Goal: Task Accomplishment & Management: Manage account settings

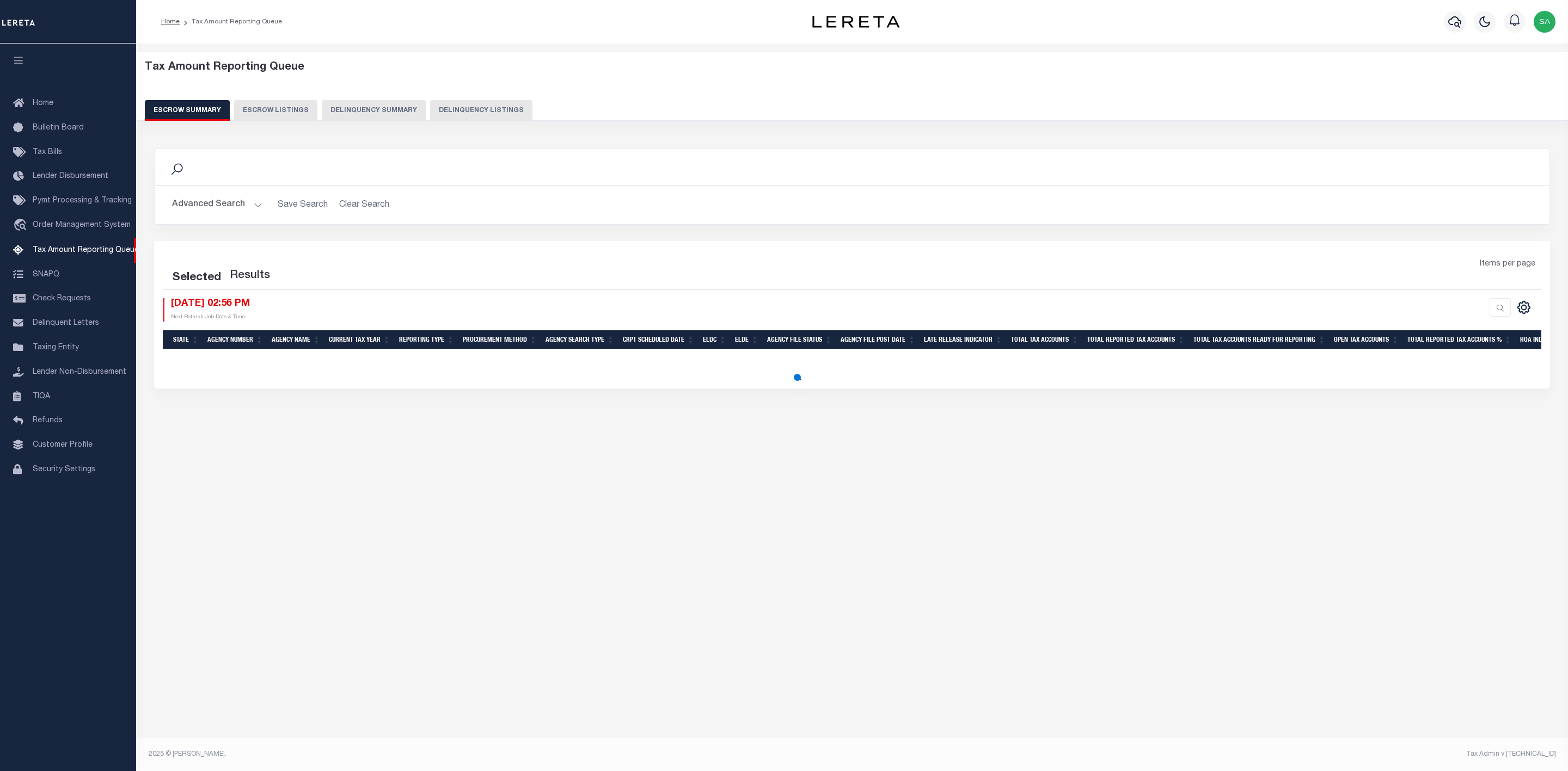
select select "100"
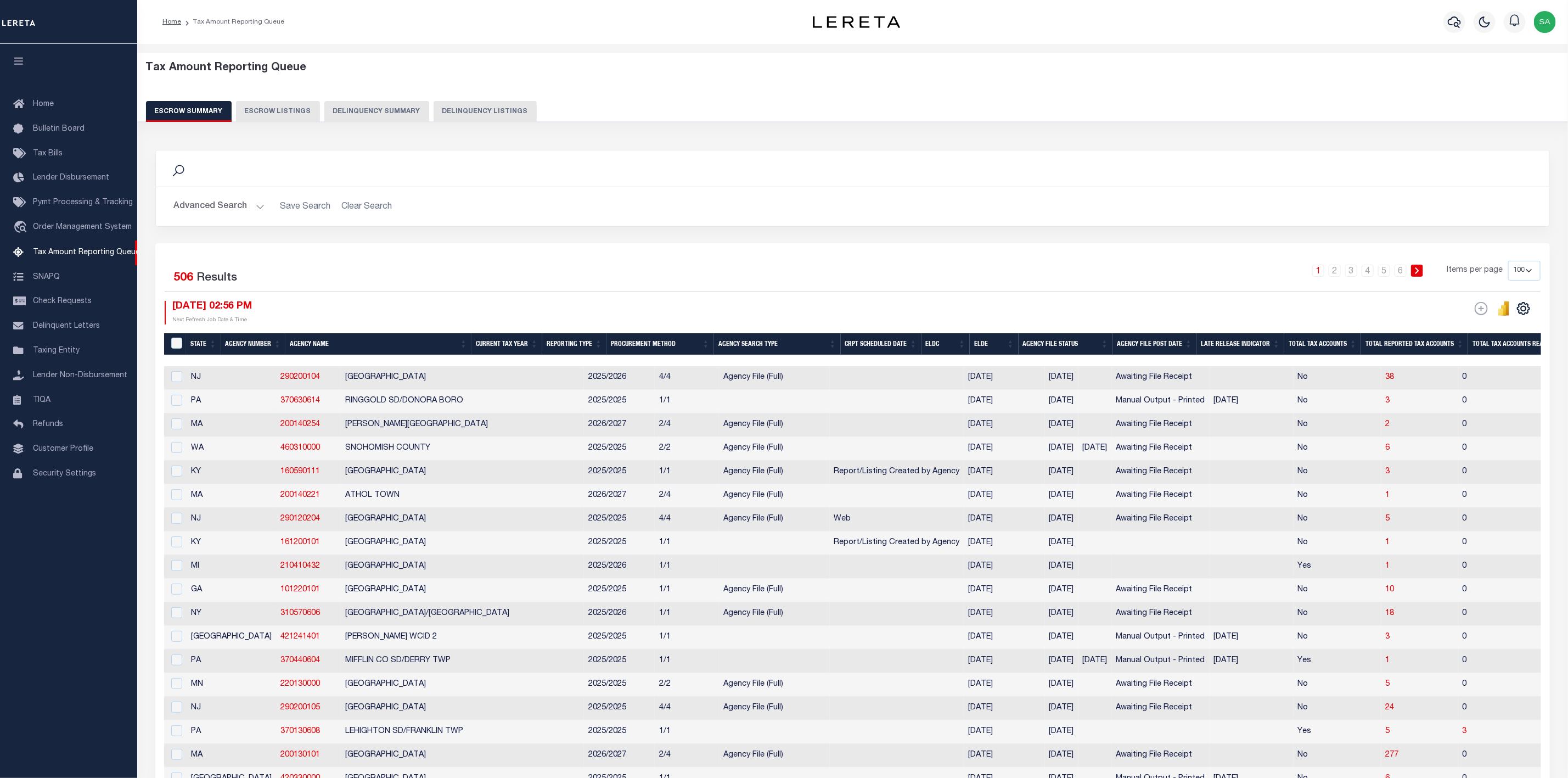
click at [246, 206] on button "Advanced Search" at bounding box center [219, 206] width 91 height 21
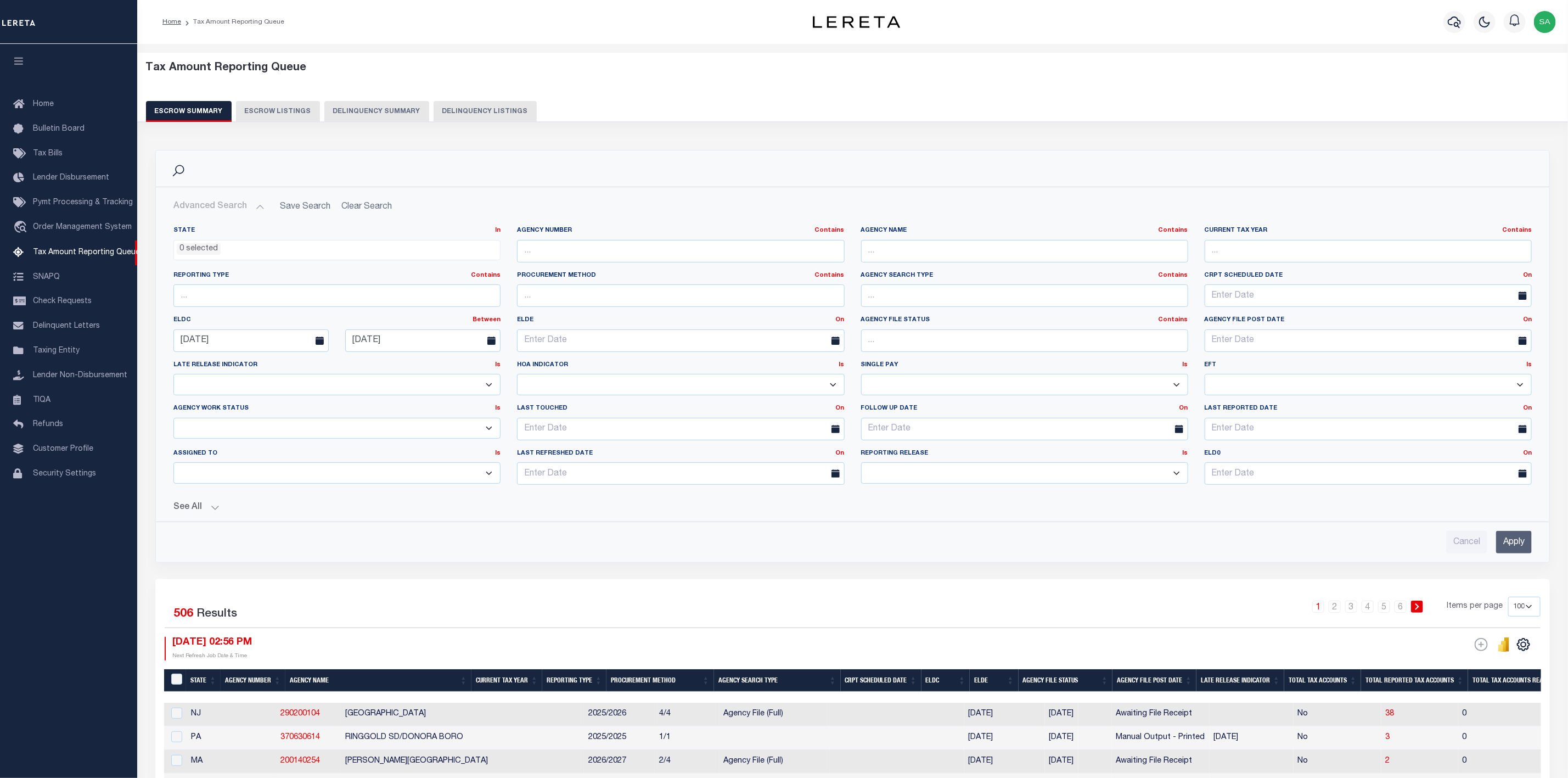
click at [352, 198] on h2 "Advanced Search Save Search Clear Search EscrowSummaryGridWrapper_dynamictable_…" at bounding box center [852, 206] width 1376 height 21
click at [1459, 544] on input "Cancel" at bounding box center [1467, 542] width 41 height 23
checkbox input "true"
select select
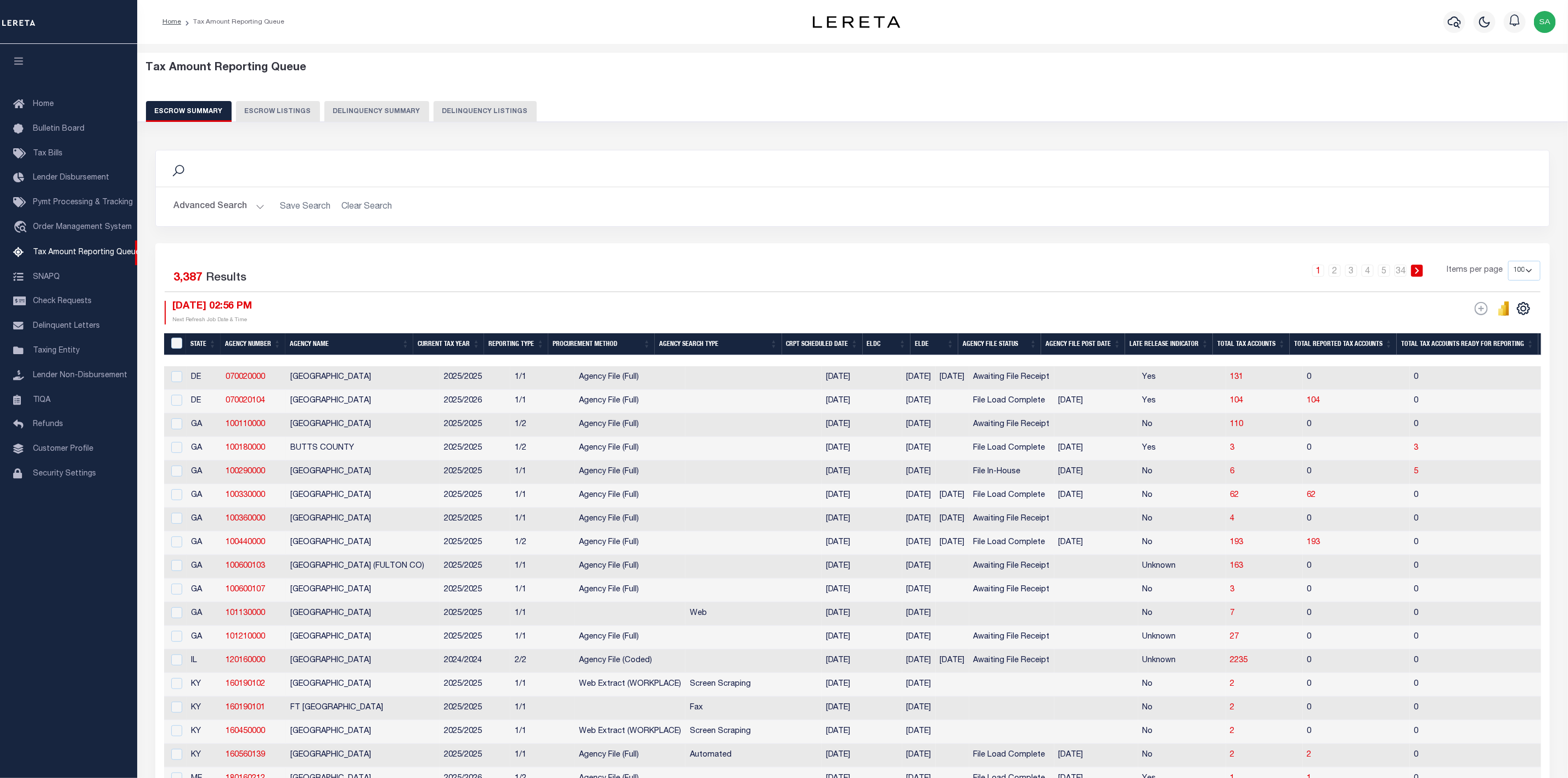
click at [254, 211] on button "Advanced Search" at bounding box center [219, 206] width 91 height 21
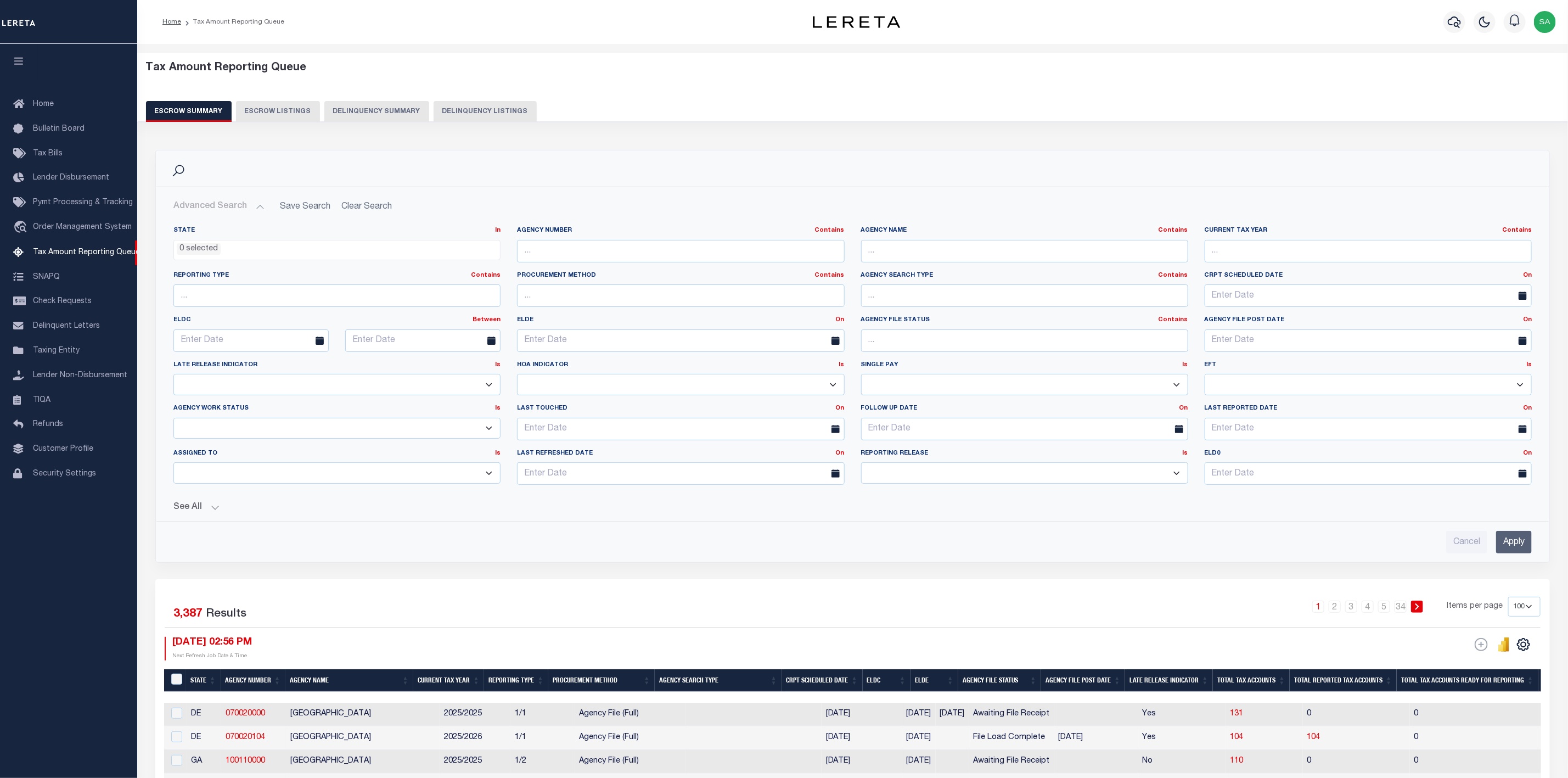
click at [319, 341] on icon at bounding box center [319, 340] width 8 height 8
click at [270, 346] on input "text" at bounding box center [251, 341] width 155 height 23
click at [255, 427] on span "10" at bounding box center [258, 426] width 21 height 21
type input "[DATE]"
click at [434, 336] on input "text" at bounding box center [423, 341] width 155 height 23
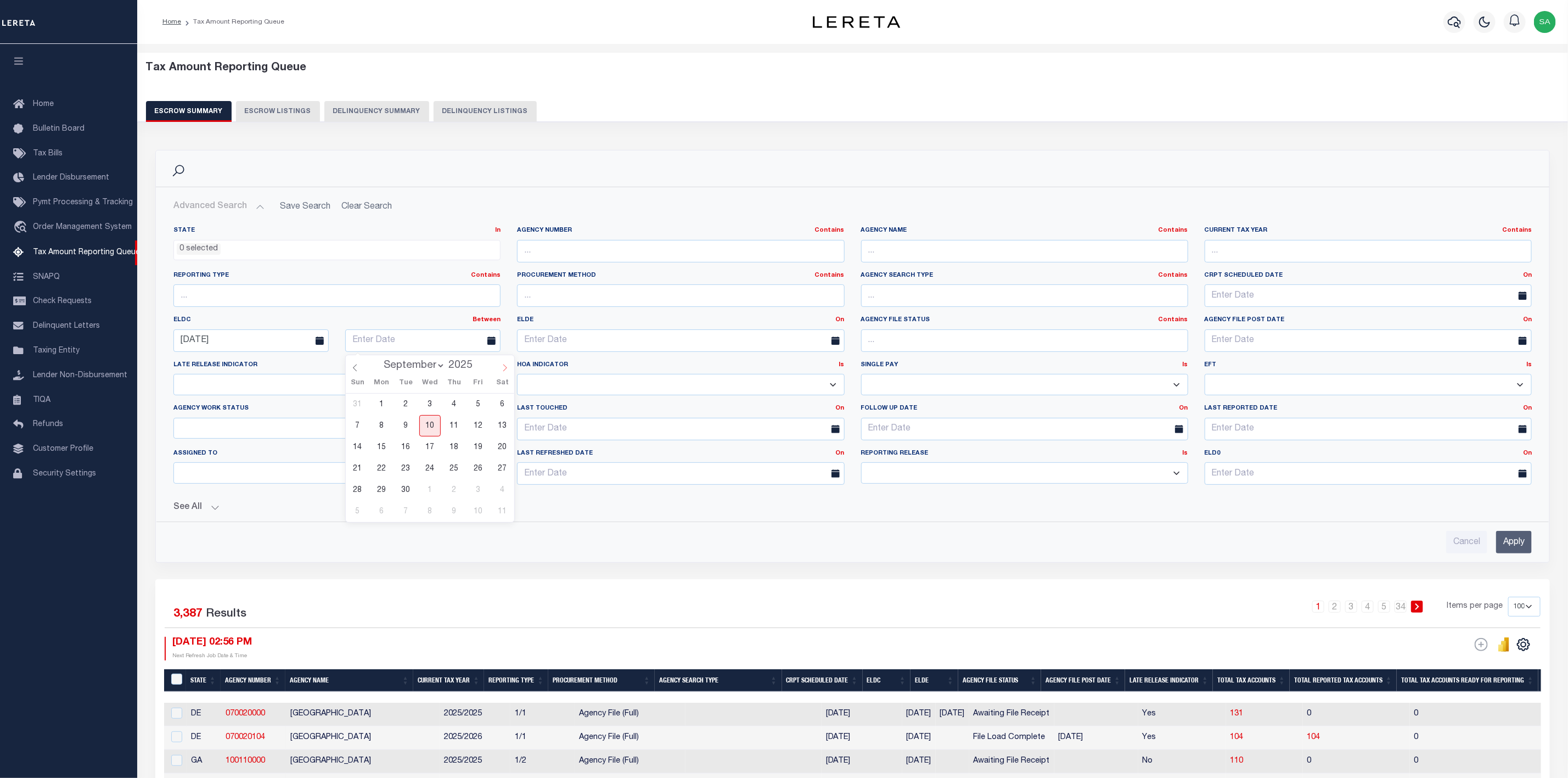
click at [504, 367] on icon at bounding box center [505, 368] width 8 height 8
click at [355, 363] on span at bounding box center [355, 365] width 18 height 18
select select "8"
click at [405, 493] on span "30" at bounding box center [406, 490] width 21 height 21
type input "[DATE]"
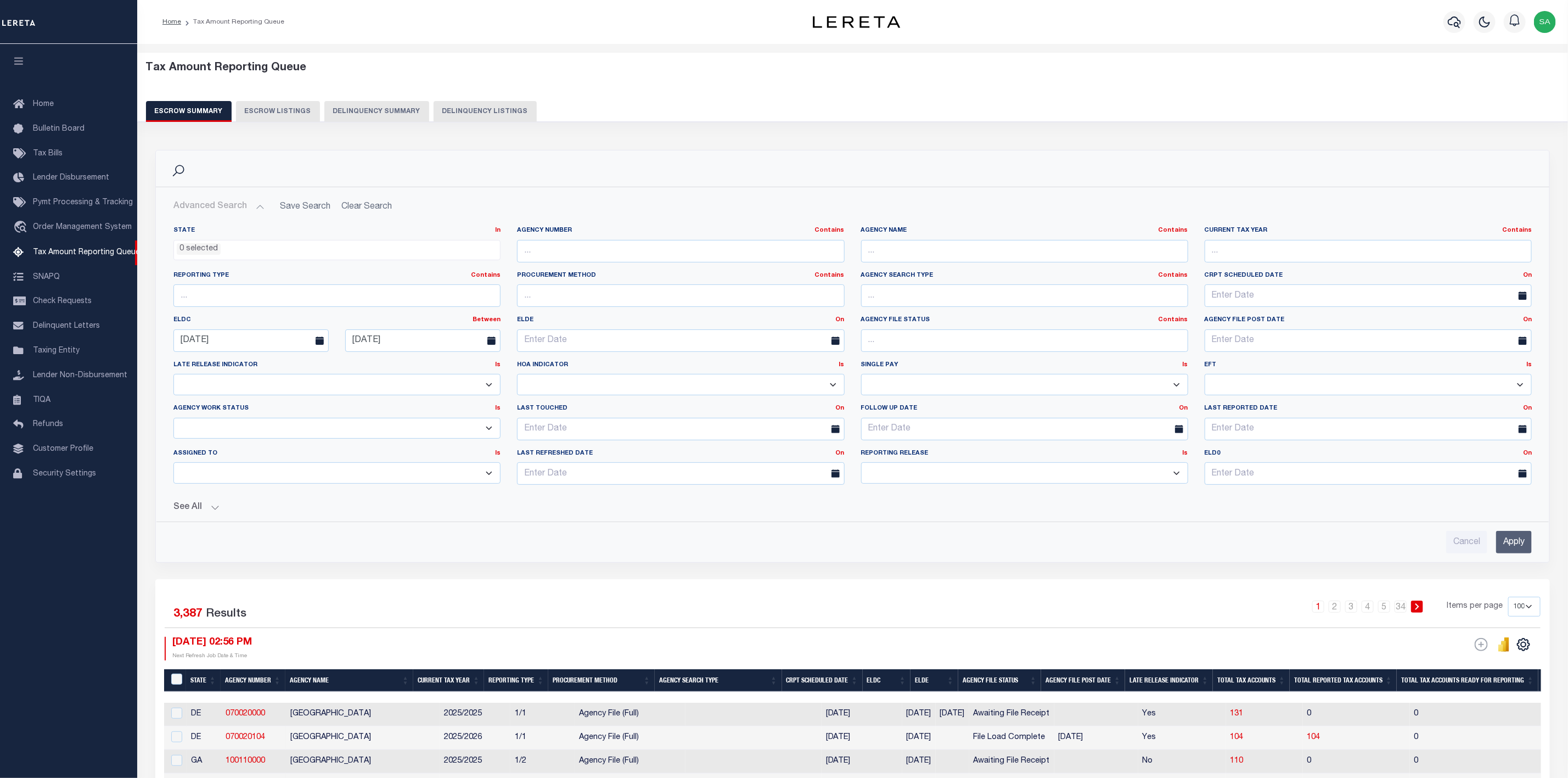
click at [213, 506] on button "See All" at bounding box center [853, 507] width 1359 height 10
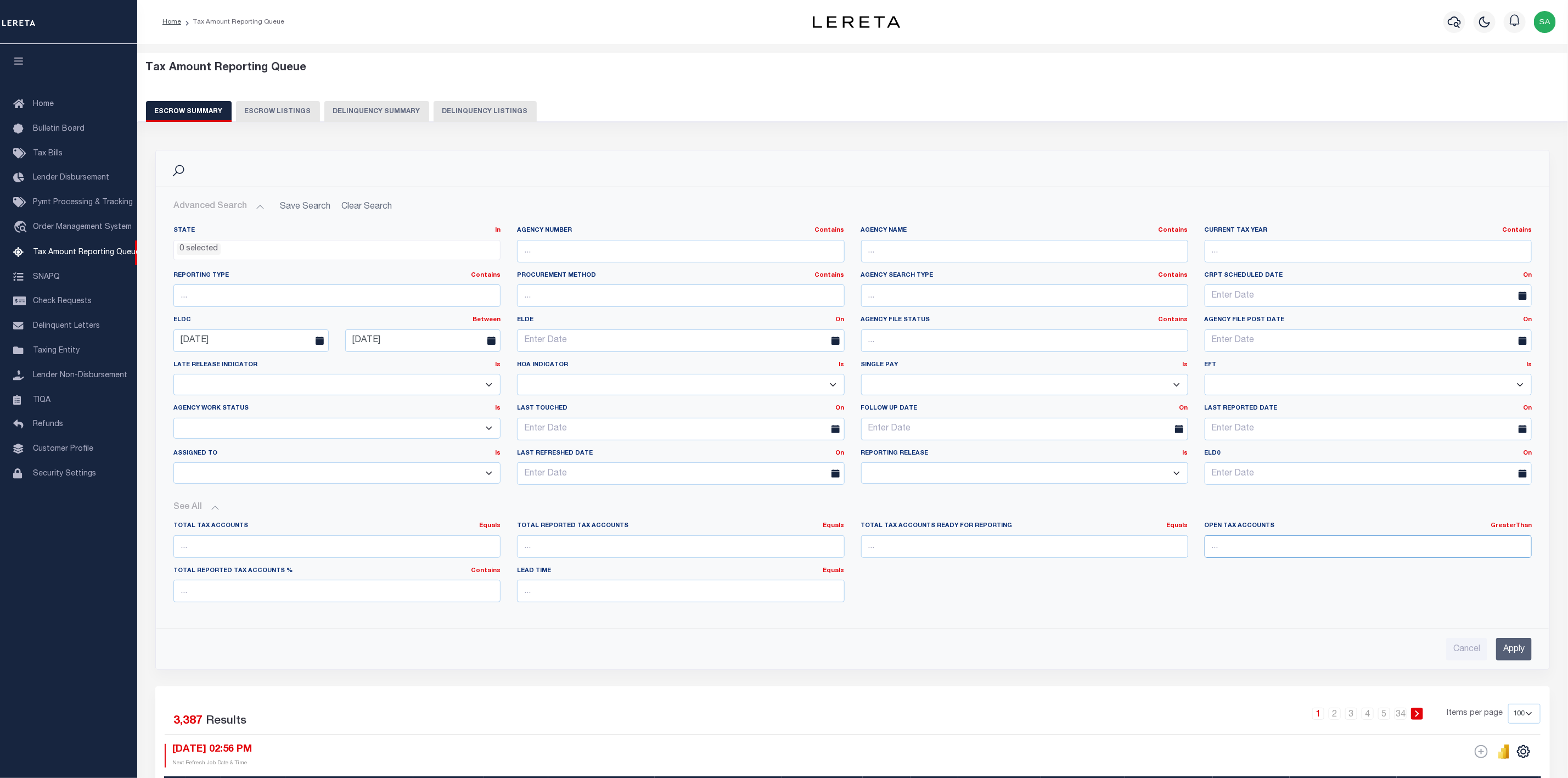
click at [1408, 551] on input "number" at bounding box center [1368, 547] width 327 height 23
type input "0"
click at [1523, 658] on input "Apply" at bounding box center [1514, 649] width 36 height 23
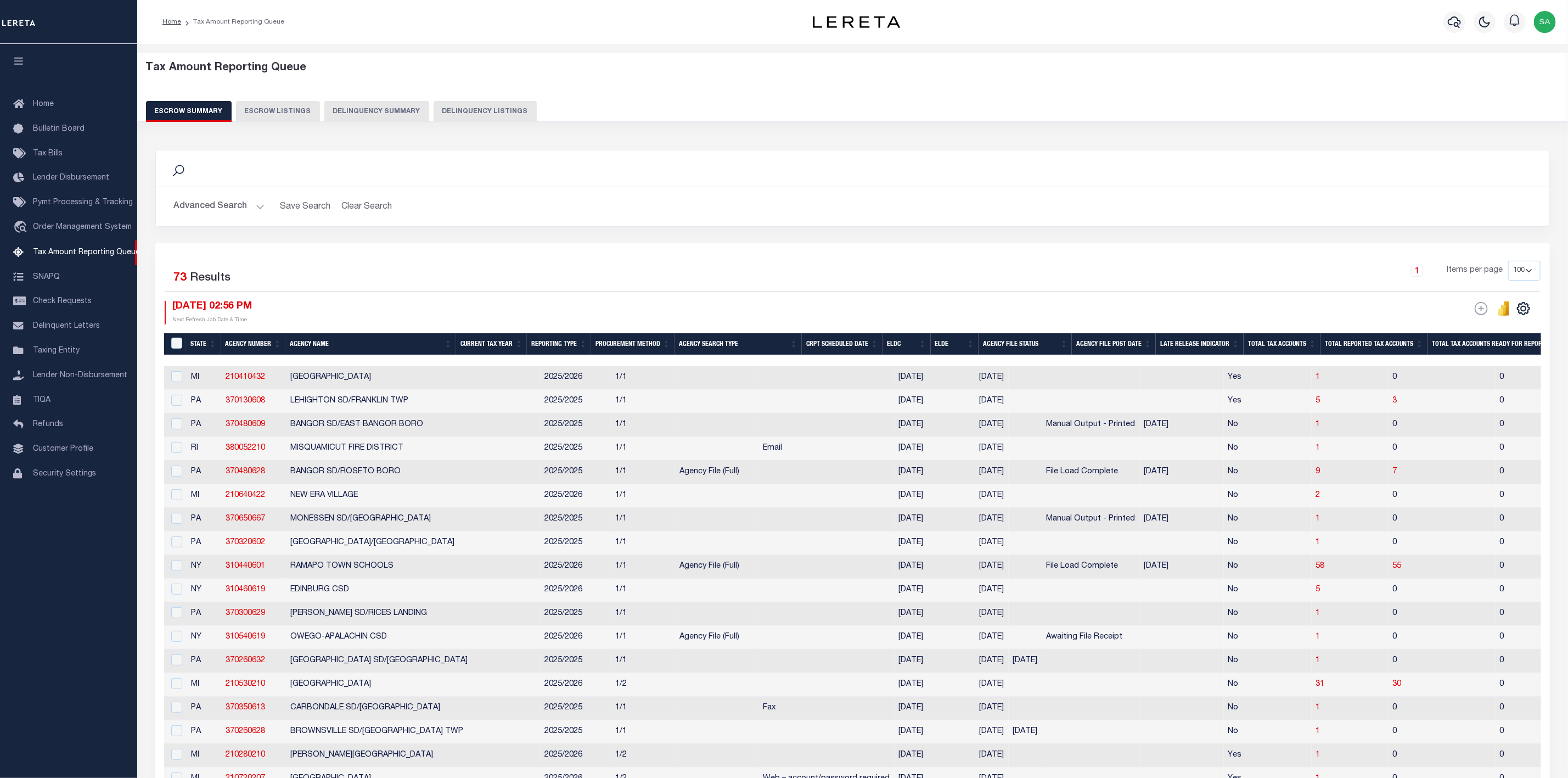
click at [918, 346] on th "ELDC" at bounding box center [906, 344] width 48 height 23
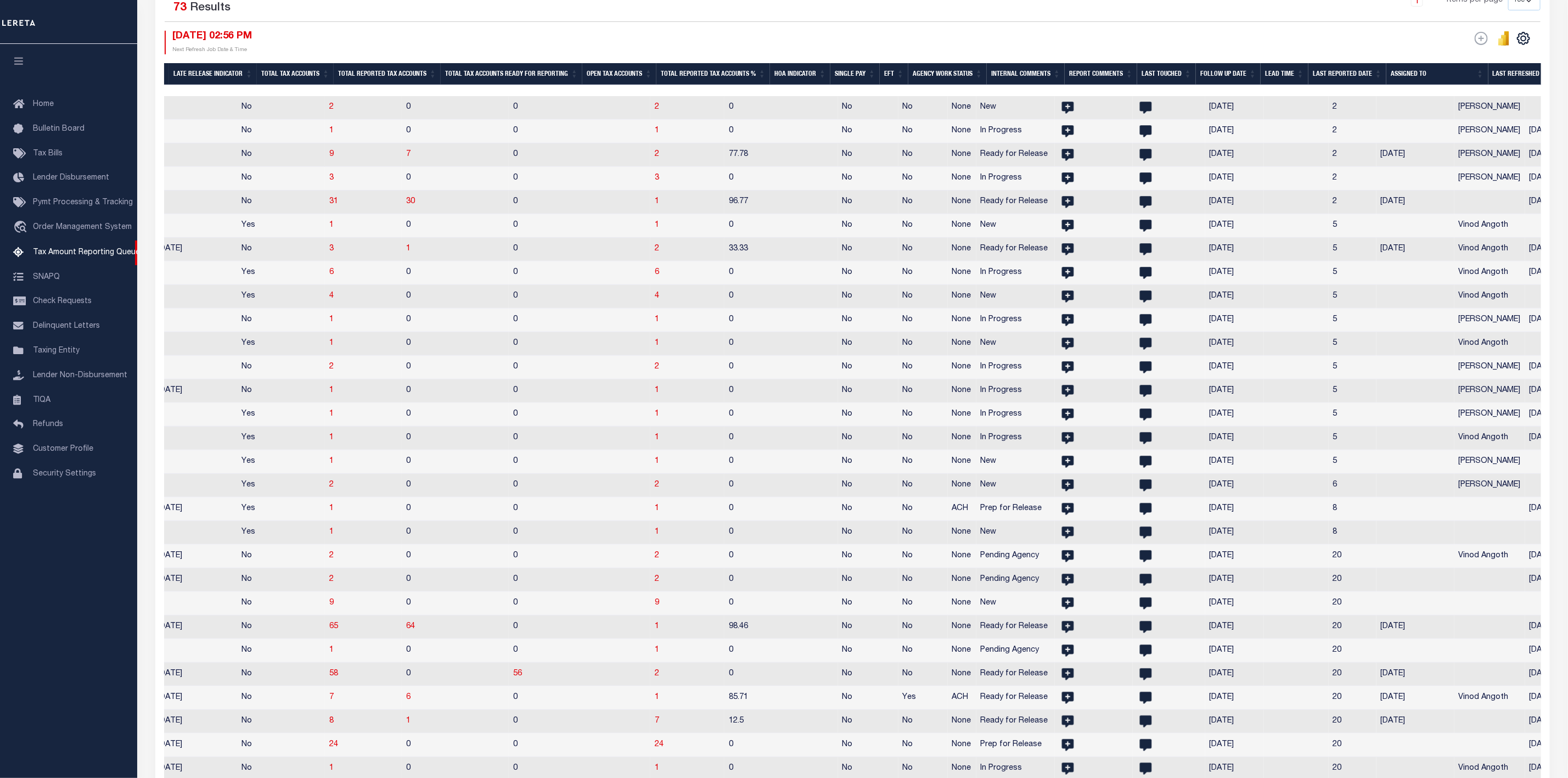
scroll to position [0, 881]
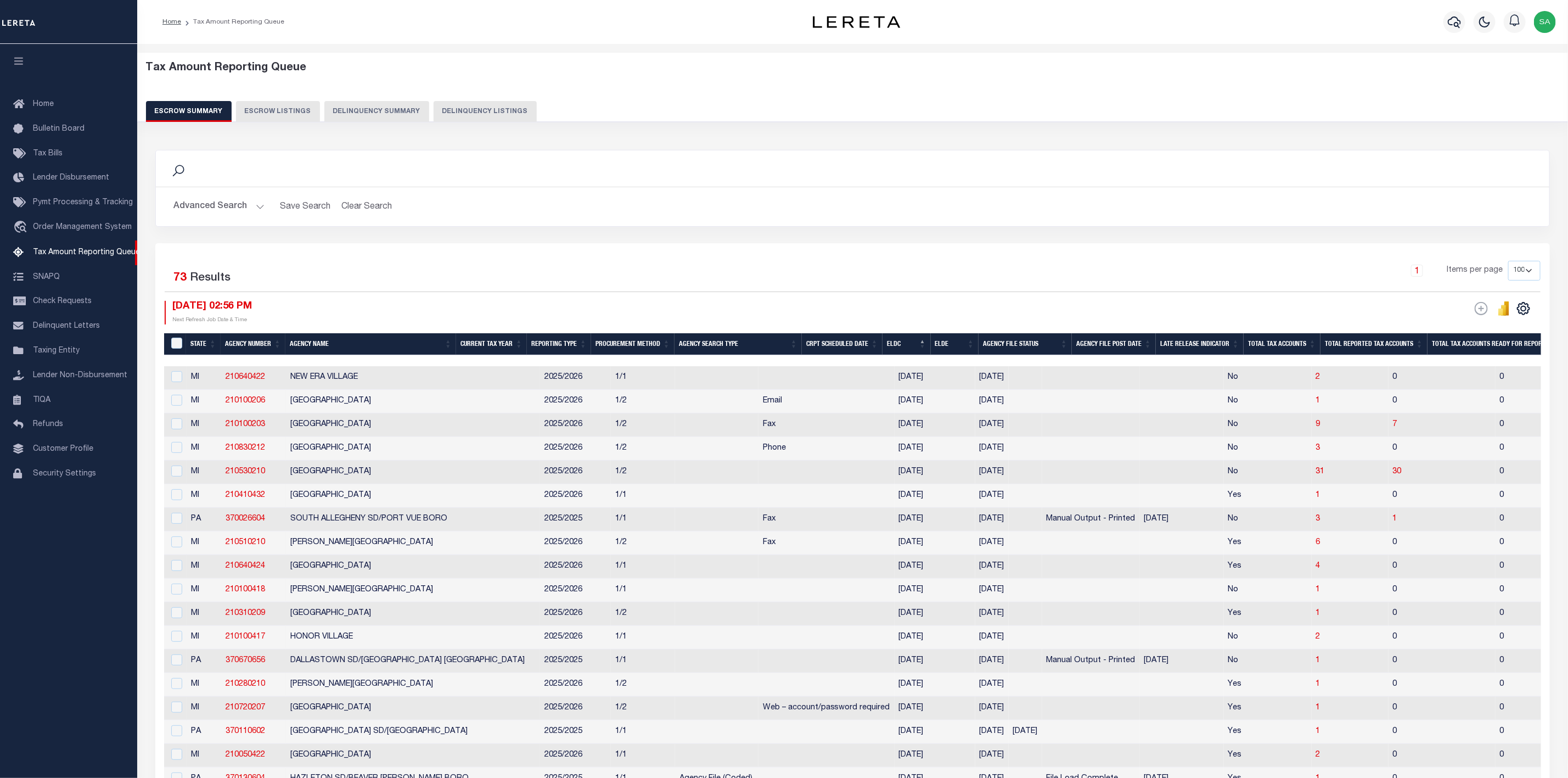
click at [242, 211] on button "Advanced Search" at bounding box center [219, 206] width 91 height 21
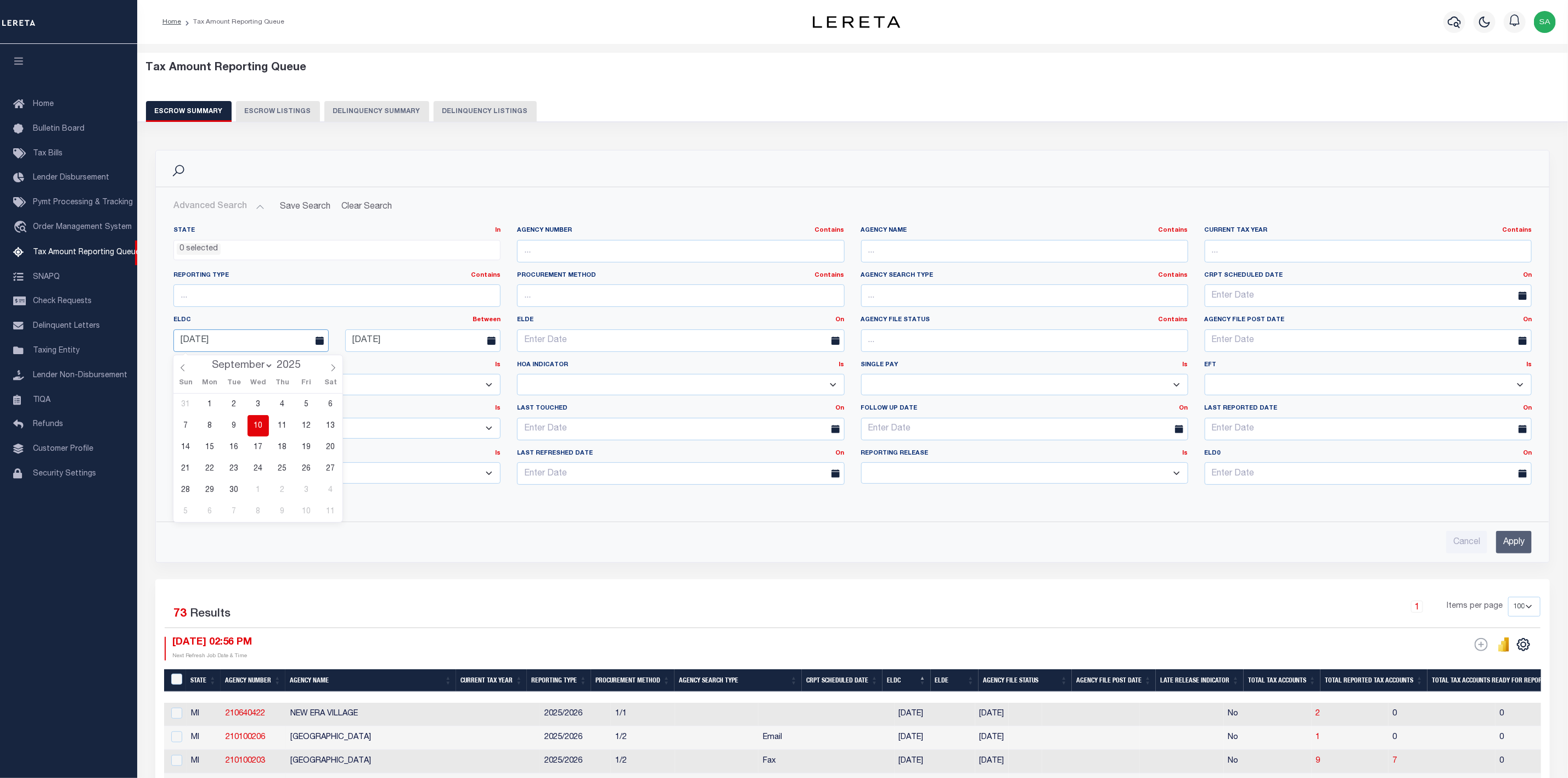
click at [288, 341] on input "[DATE]" at bounding box center [251, 341] width 155 height 23
click at [254, 429] on span "10" at bounding box center [258, 426] width 21 height 21
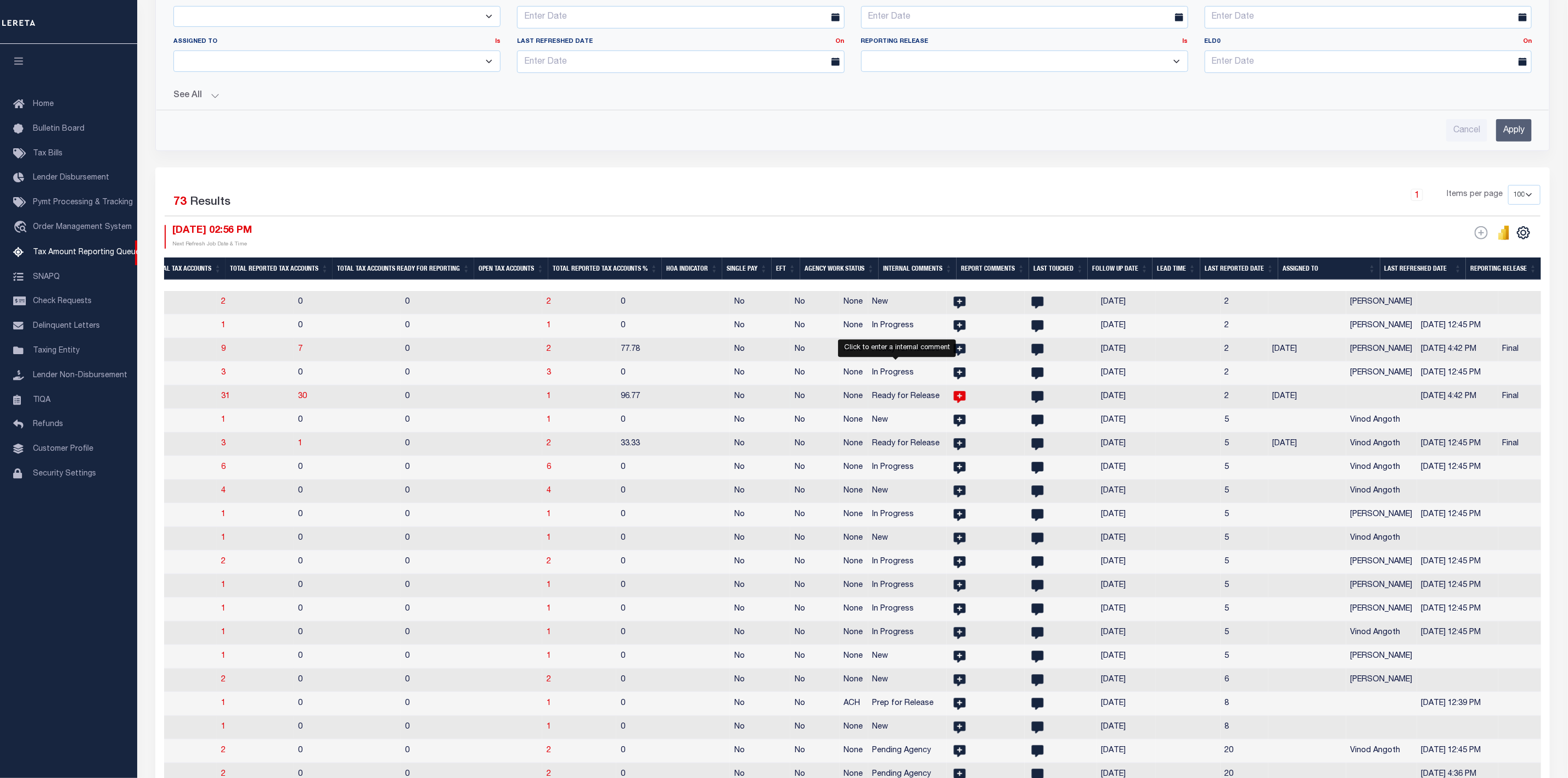
click at [954, 399] on icon at bounding box center [960, 397] width 12 height 12
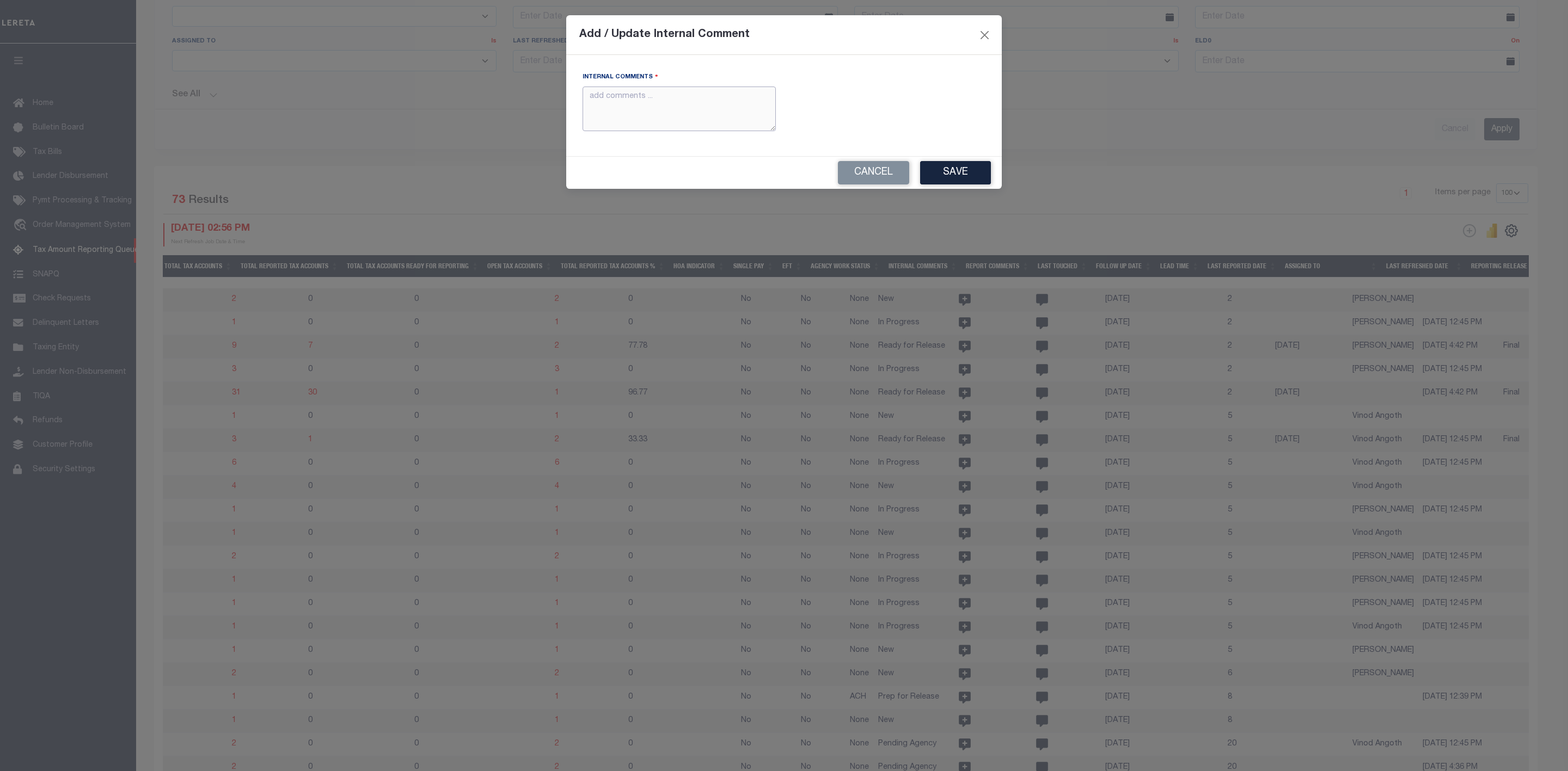
click at [693, 111] on textarea "Internal Comments" at bounding box center [679, 109] width 194 height 45
click at [982, 33] on button "Close" at bounding box center [984, 35] width 14 height 14
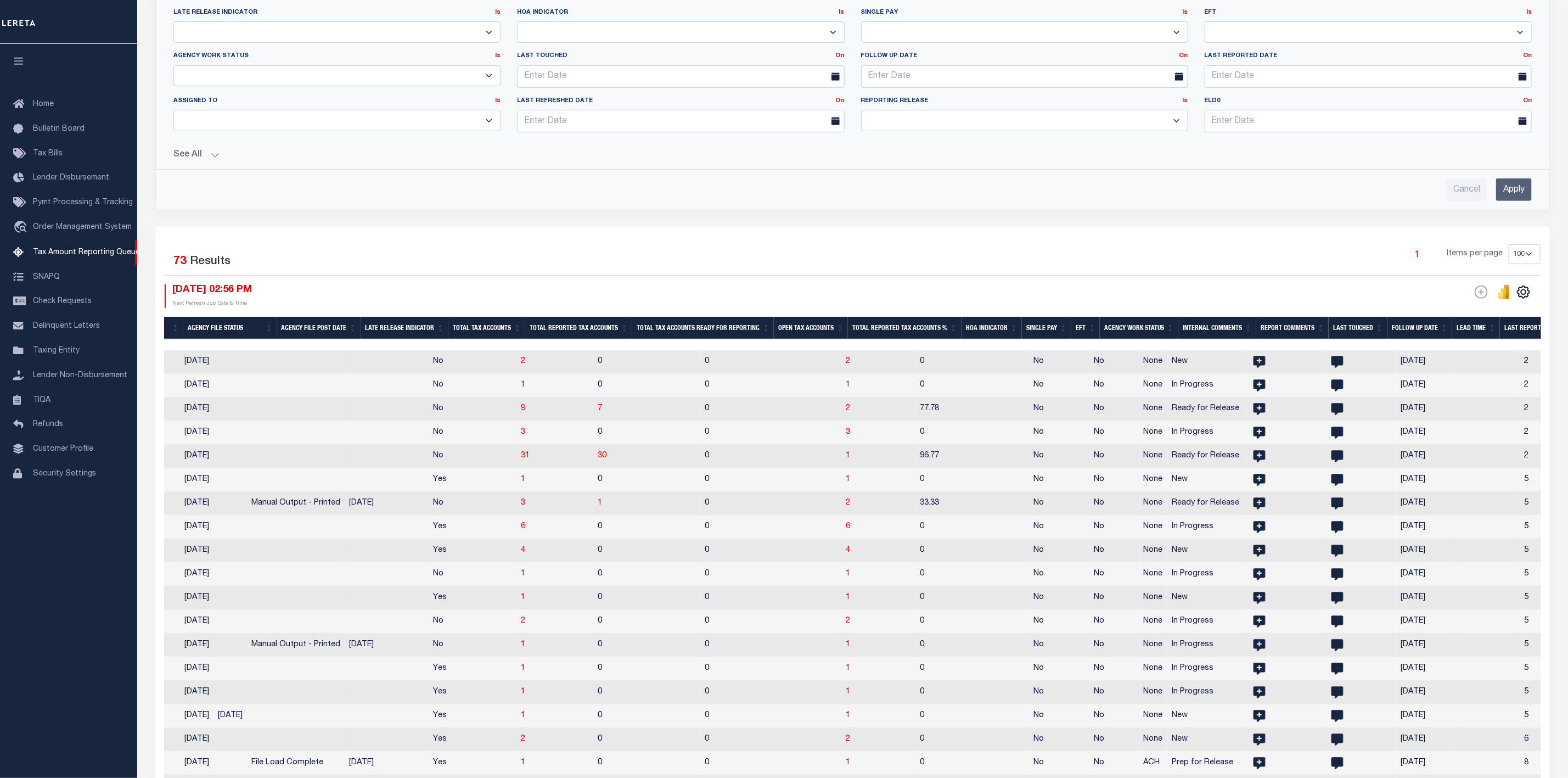
scroll to position [0, 727]
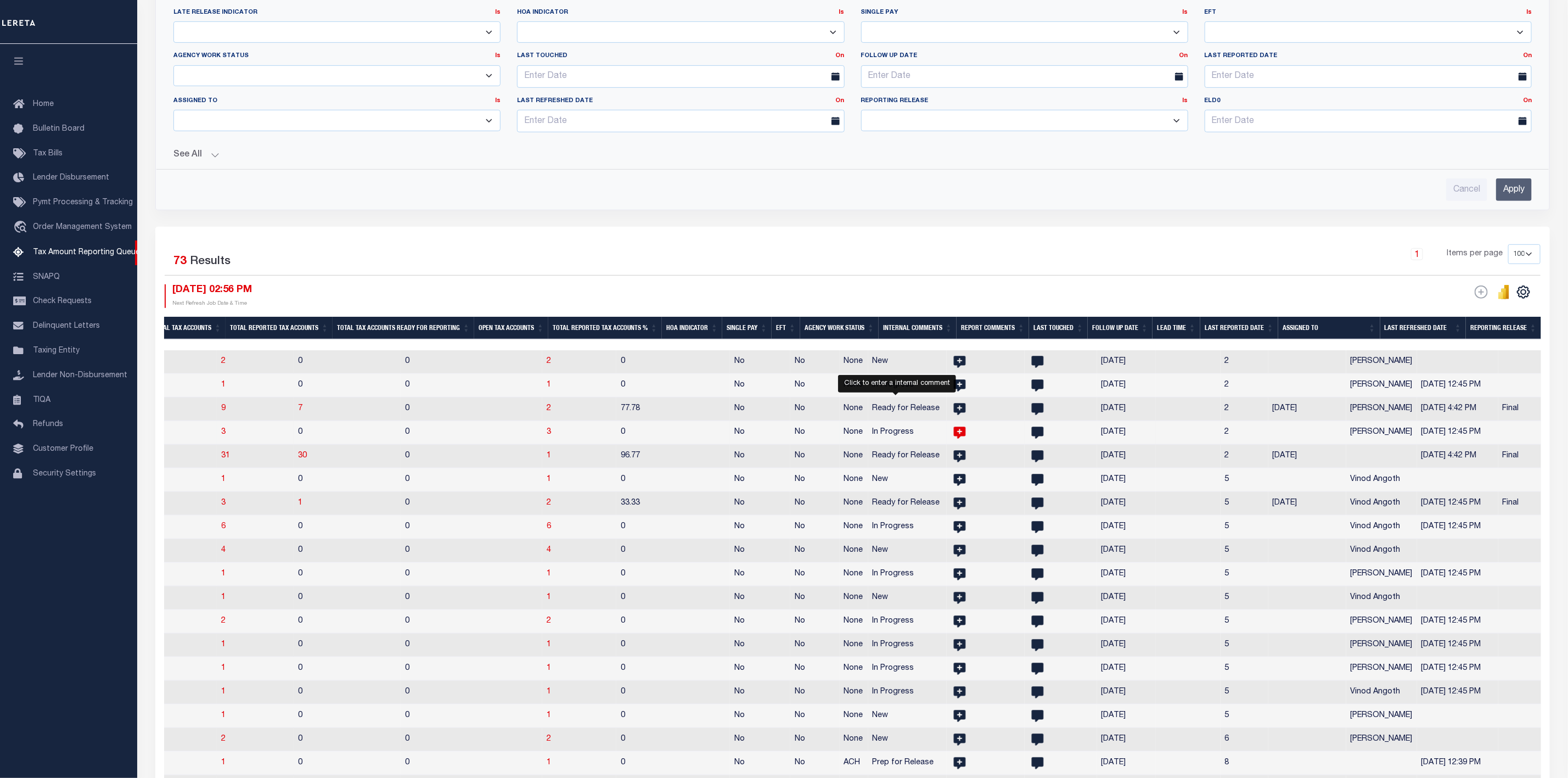
click at [954, 439] on icon at bounding box center [960, 433] width 12 height 12
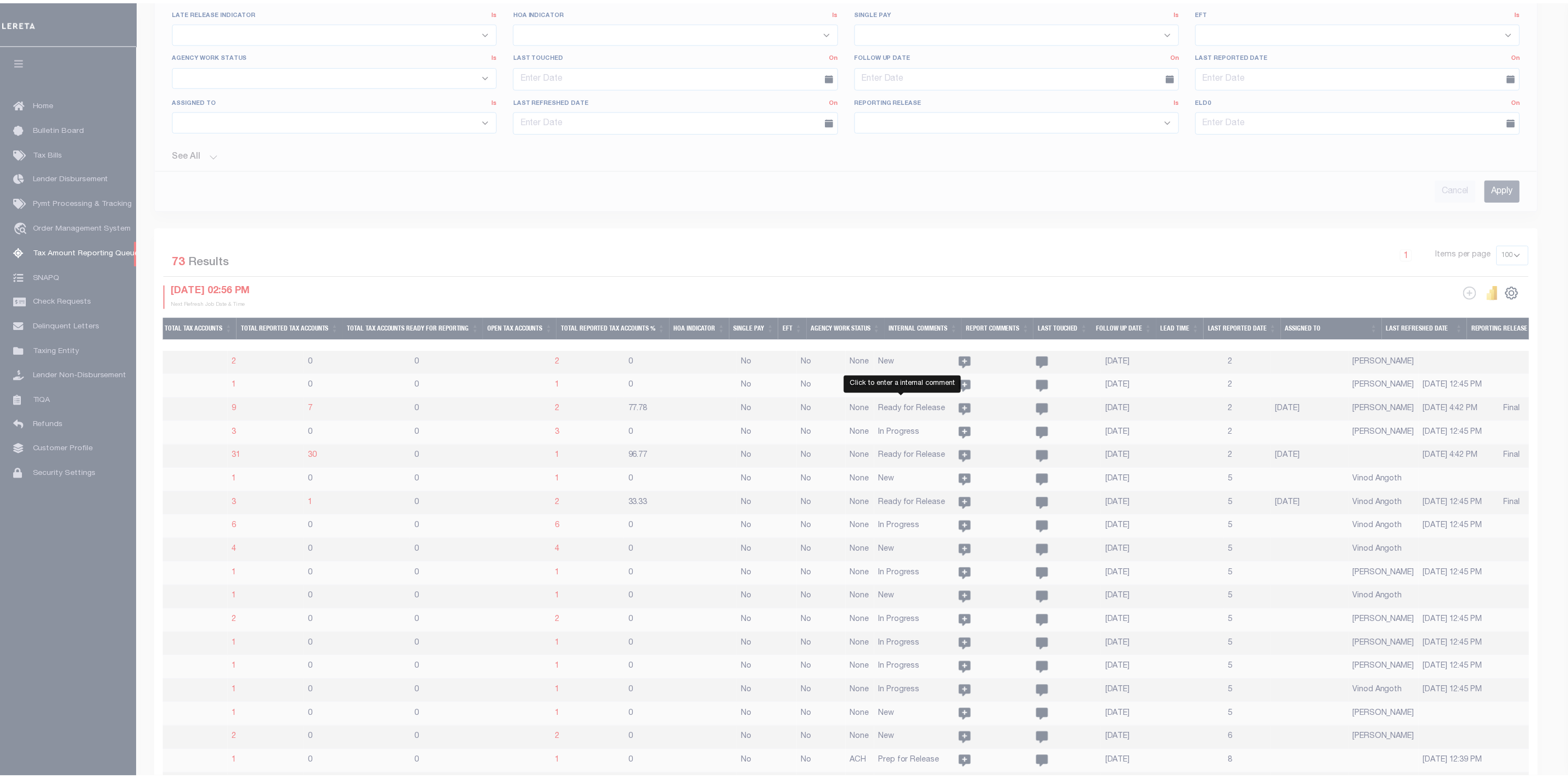
scroll to position [0, 1083]
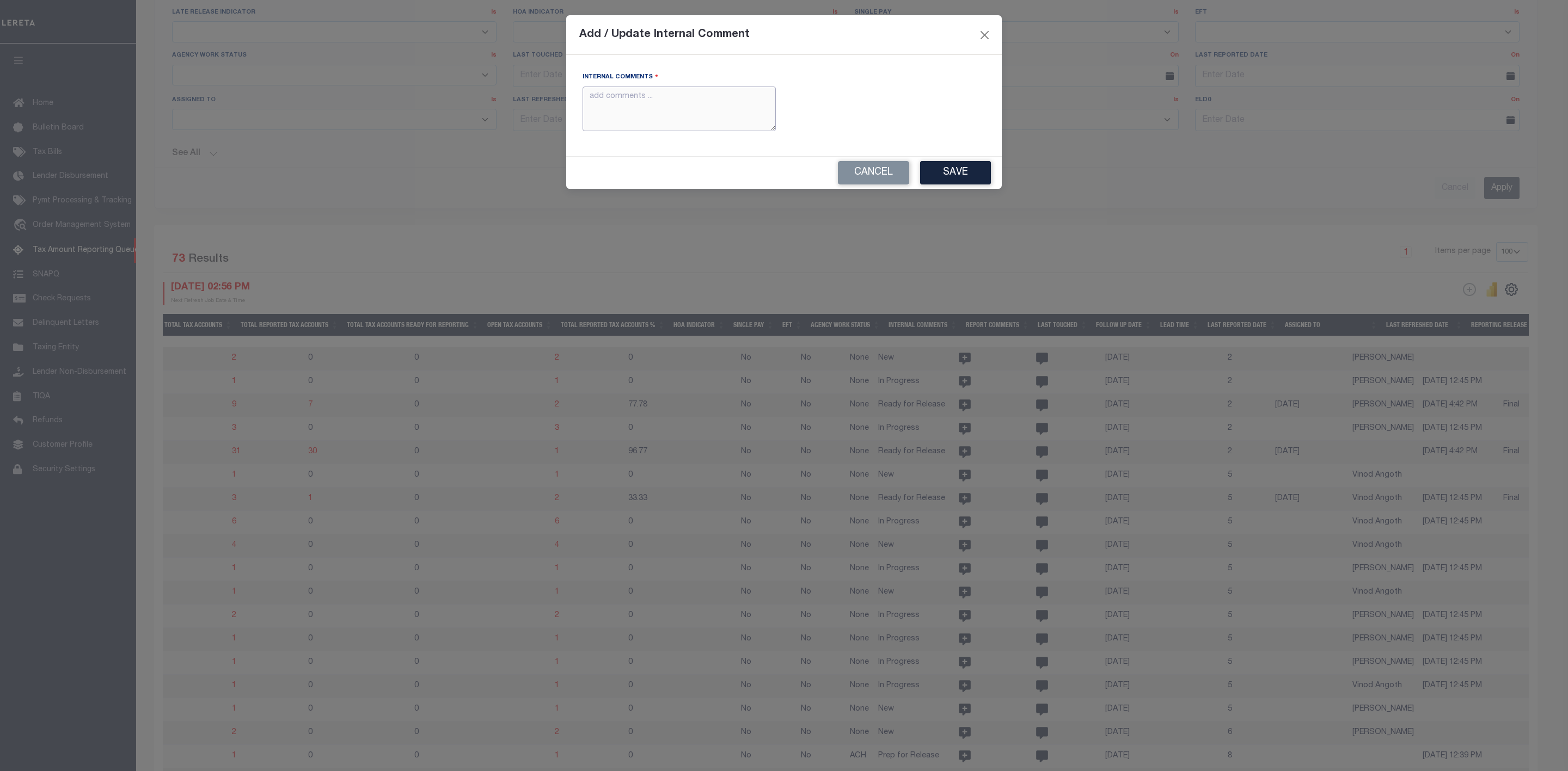
click at [722, 103] on textarea "Internal Comments" at bounding box center [679, 109] width 194 height 45
click at [984, 29] on button "Close" at bounding box center [984, 35] width 14 height 14
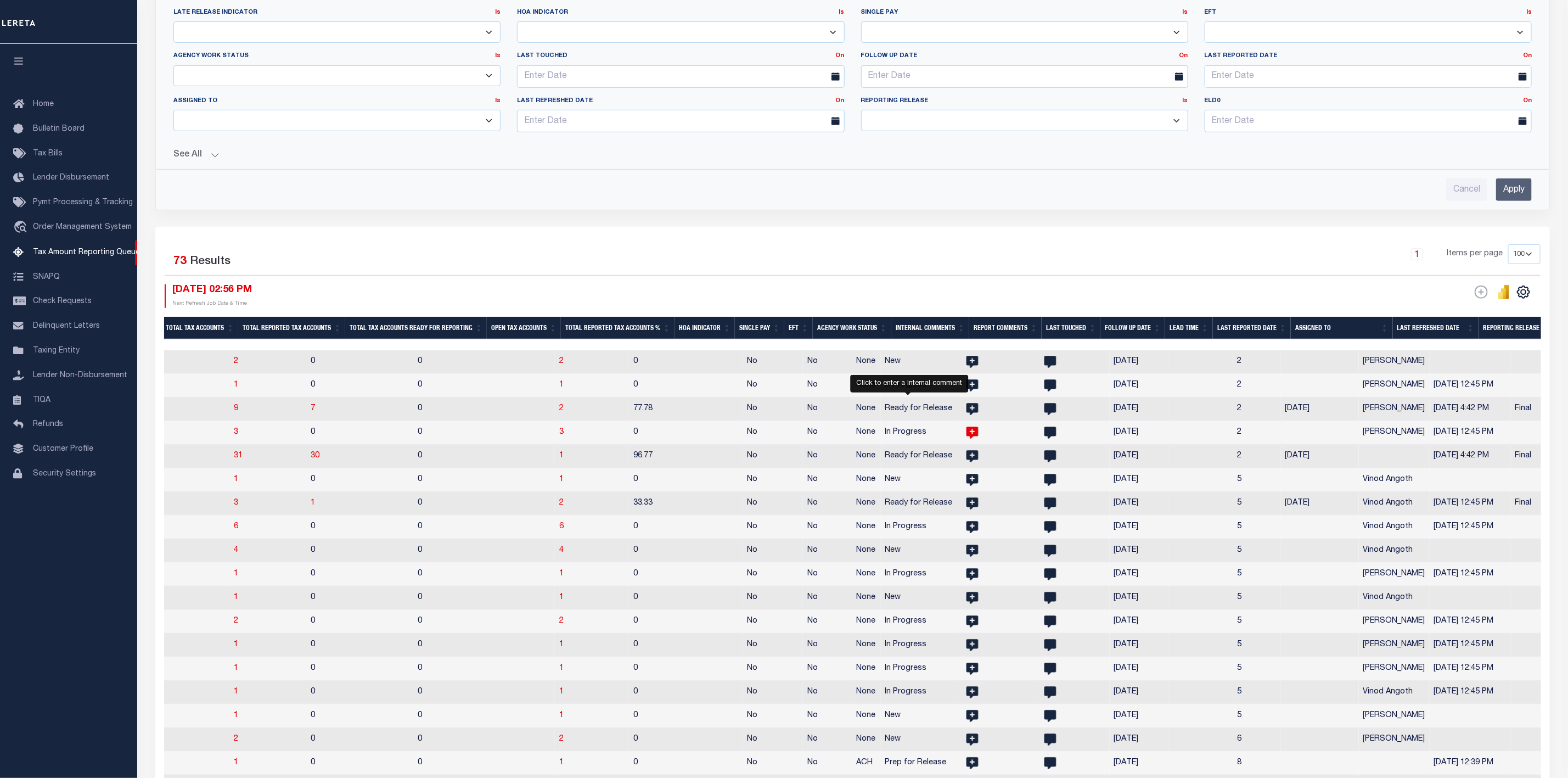
click at [967, 437] on icon at bounding box center [973, 433] width 12 height 12
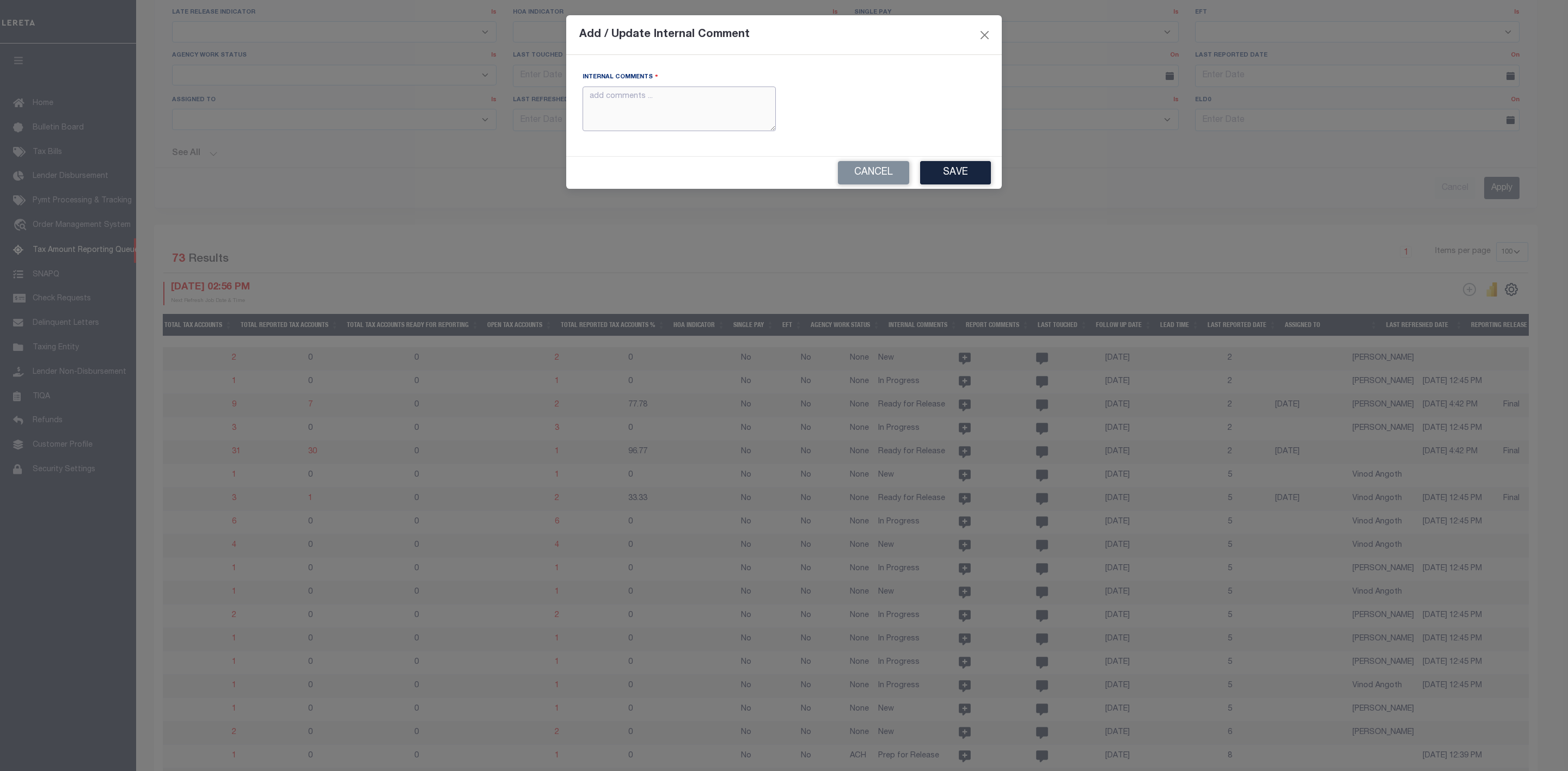
click at [652, 105] on textarea "Internal Comments" at bounding box center [679, 109] width 194 height 45
click at [869, 172] on button "Cancel" at bounding box center [873, 173] width 71 height 23
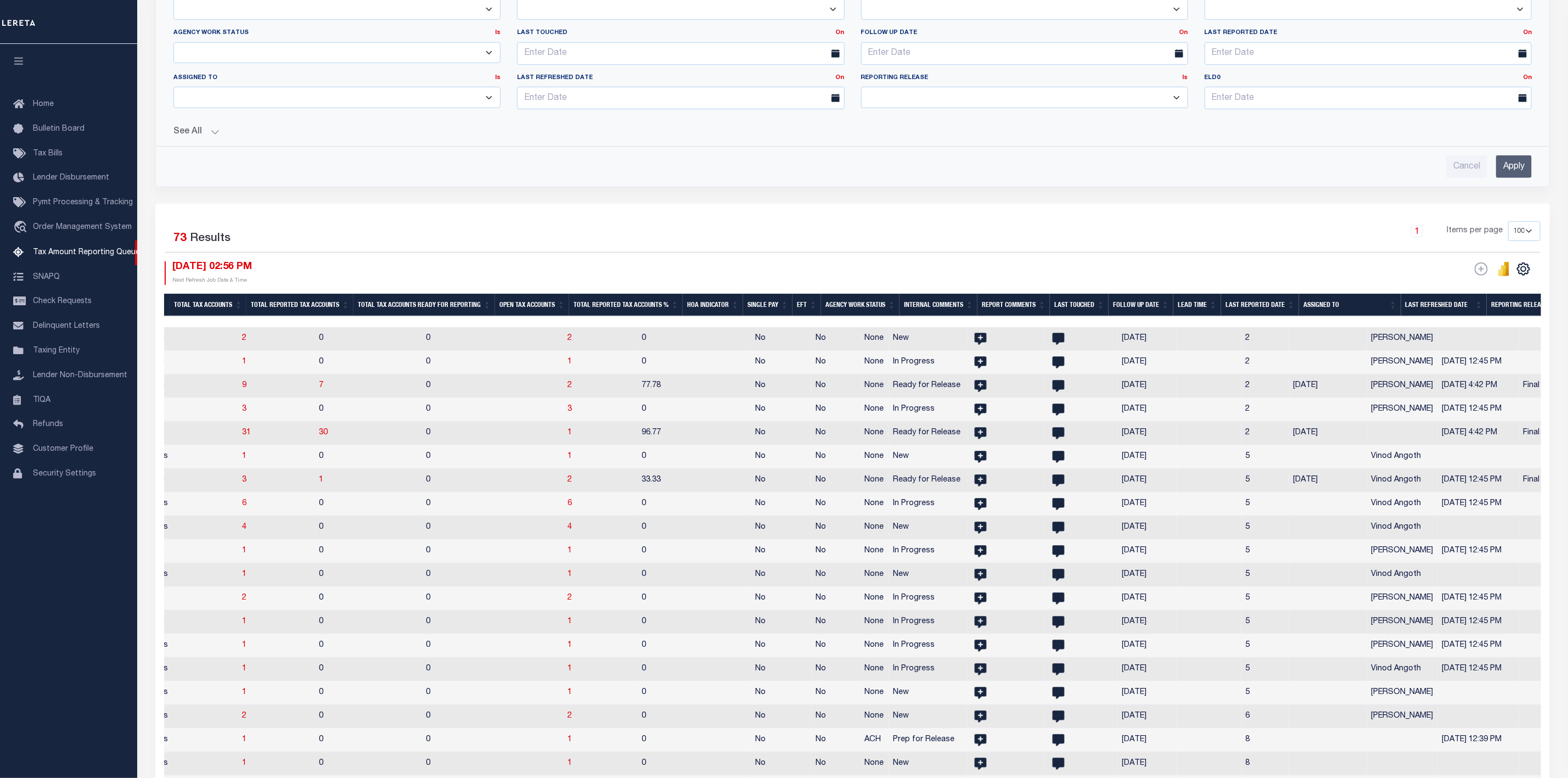
scroll to position [0, 1095]
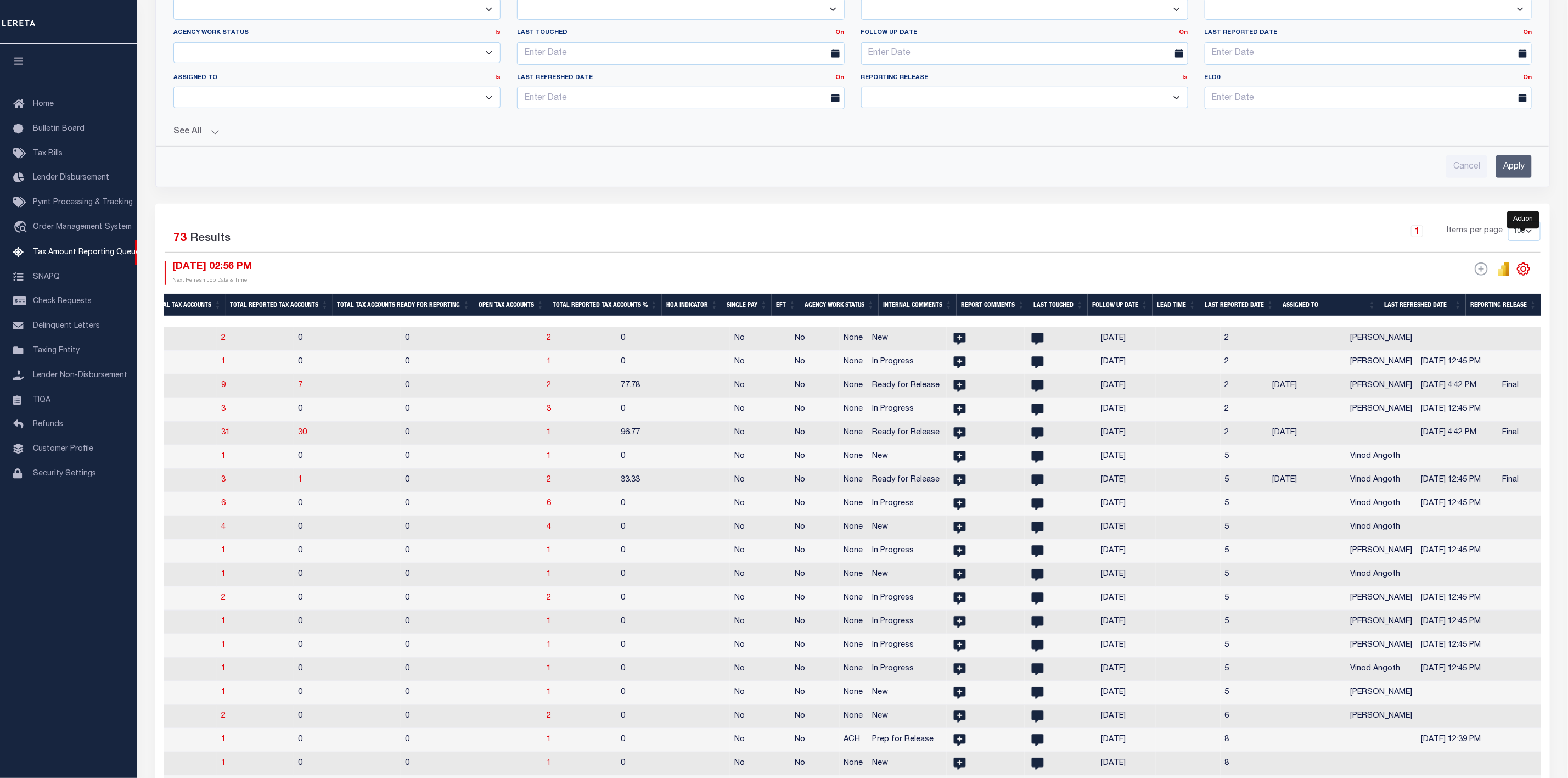
click at [1529, 276] on icon "" at bounding box center [1523, 269] width 14 height 14
click at [1458, 297] on link "CSV" at bounding box center [1478, 287] width 107 height 21
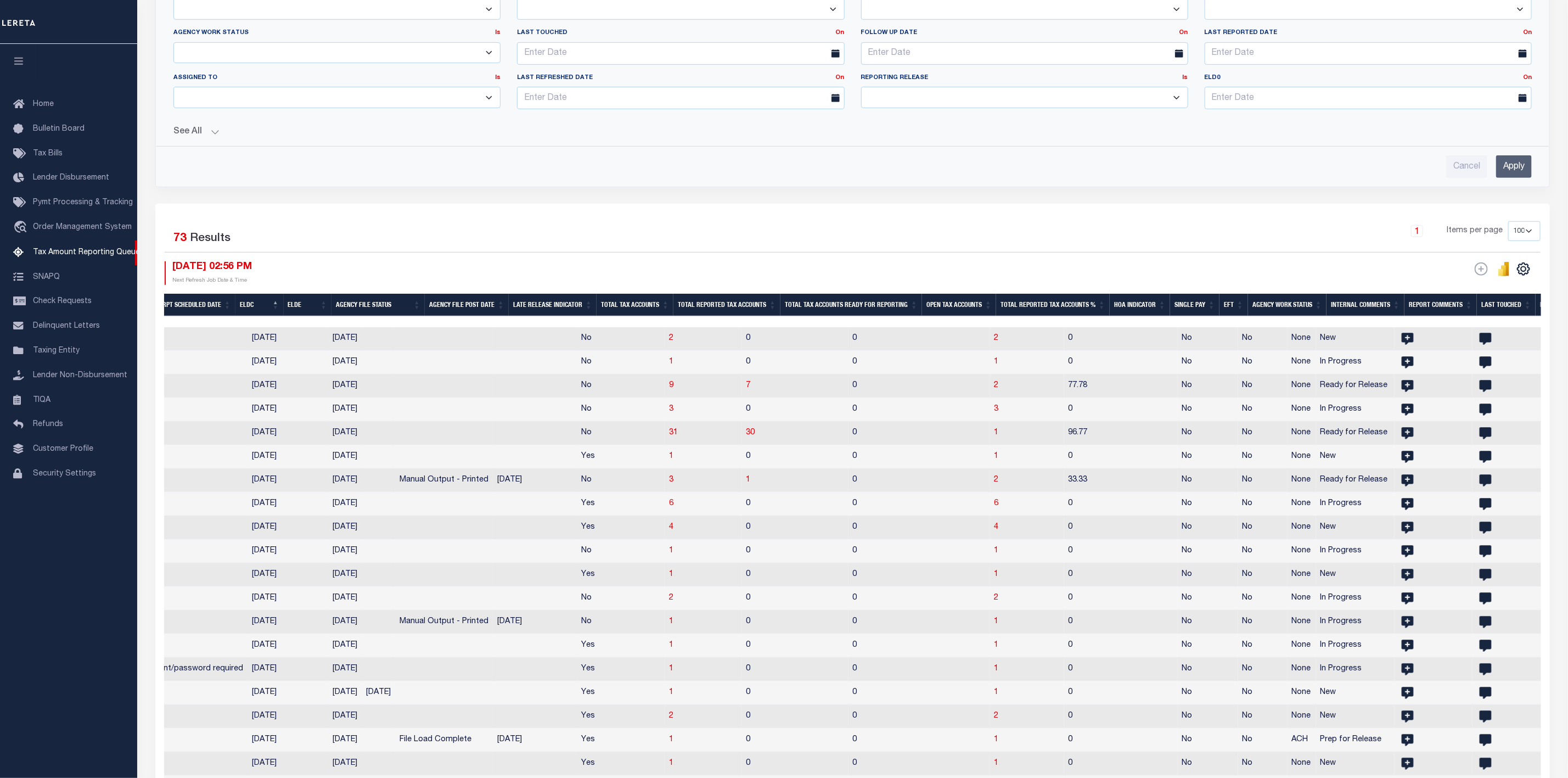
scroll to position [0, 589]
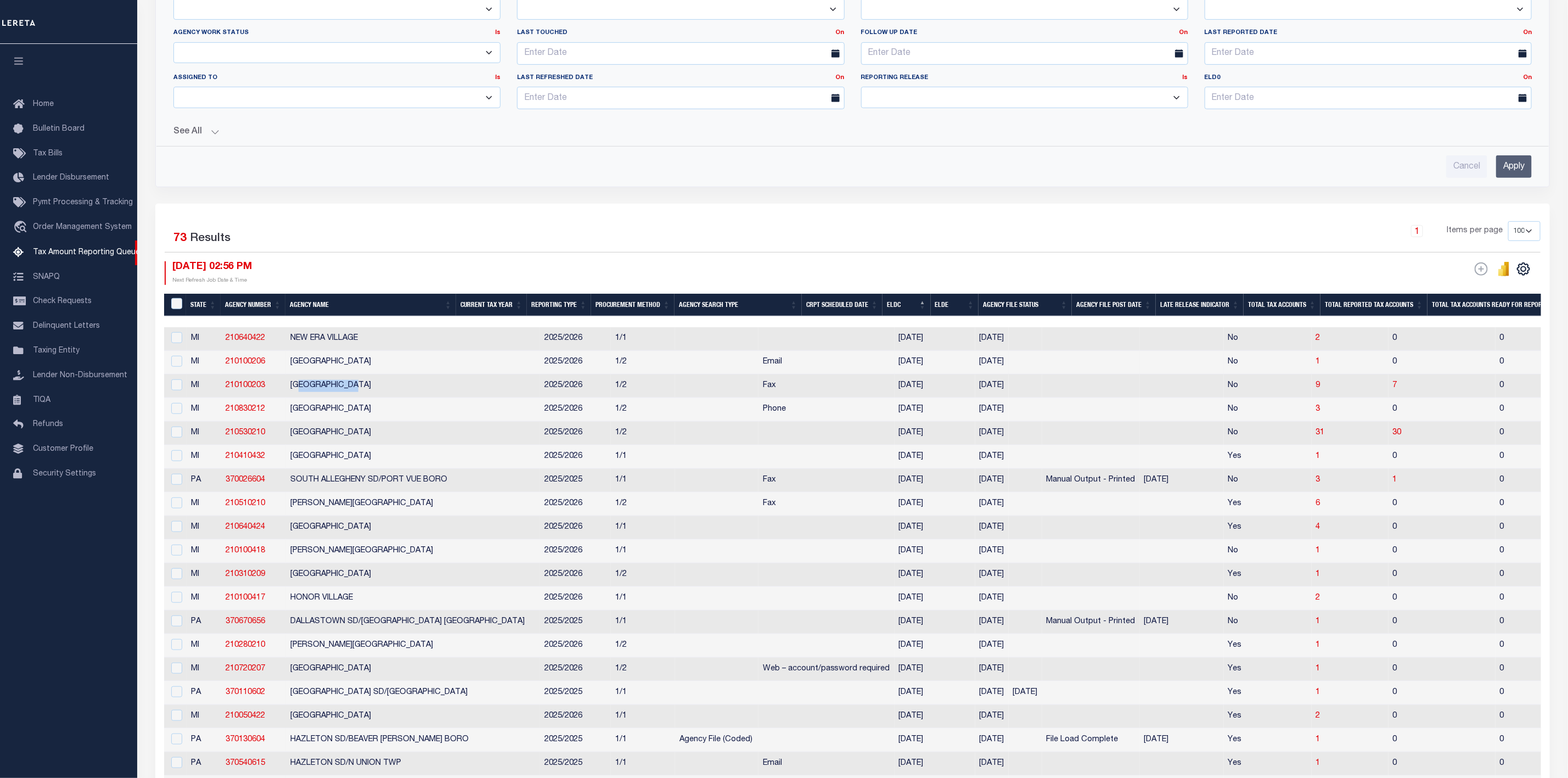
drag, startPoint x: 300, startPoint y: 396, endPoint x: 401, endPoint y: 376, distance: 103.0
click at [360, 396] on td "[GEOGRAPHIC_DATA]" at bounding box center [413, 386] width 254 height 23
checkbox input "true"
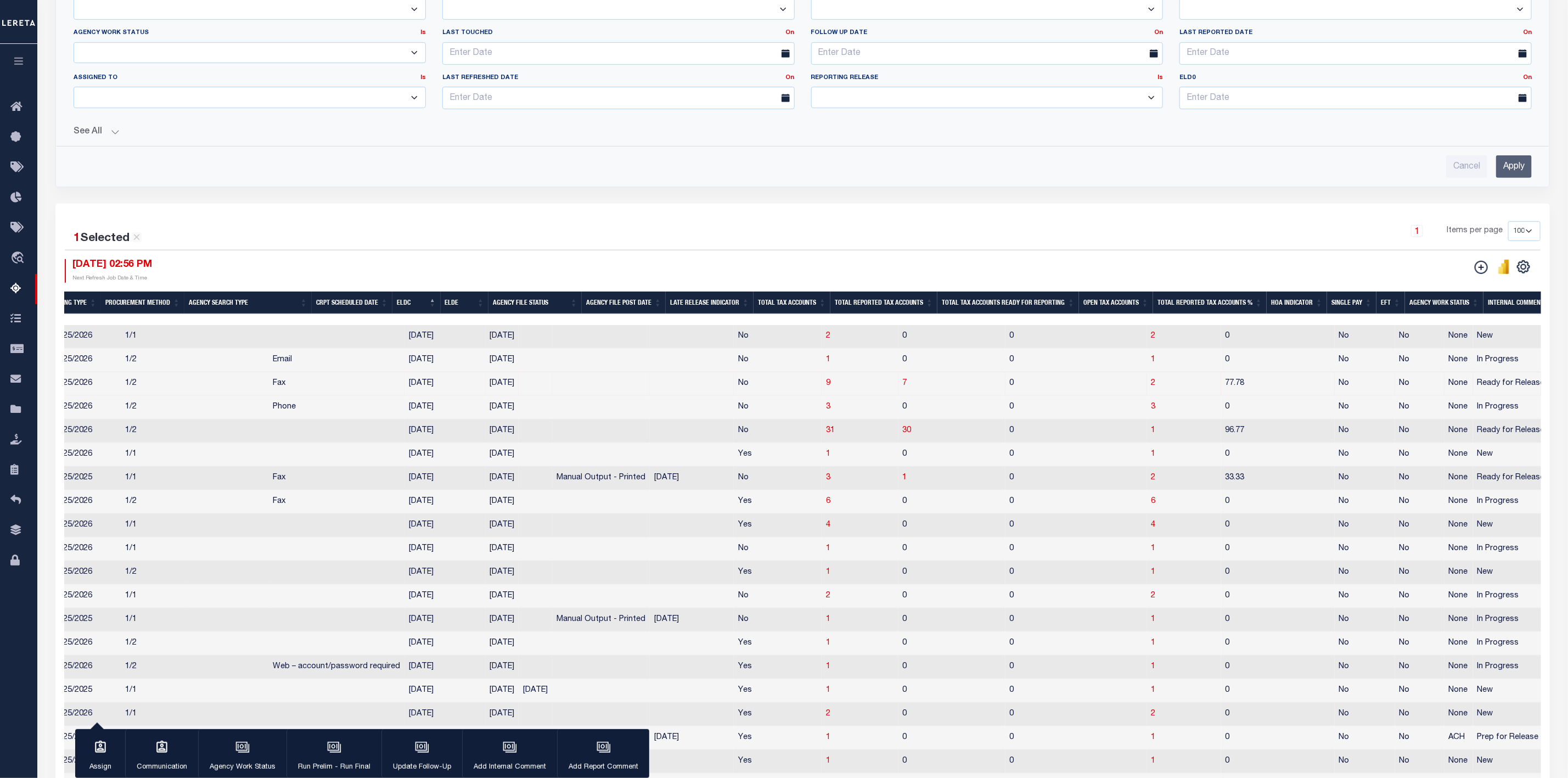
scroll to position [0, 786]
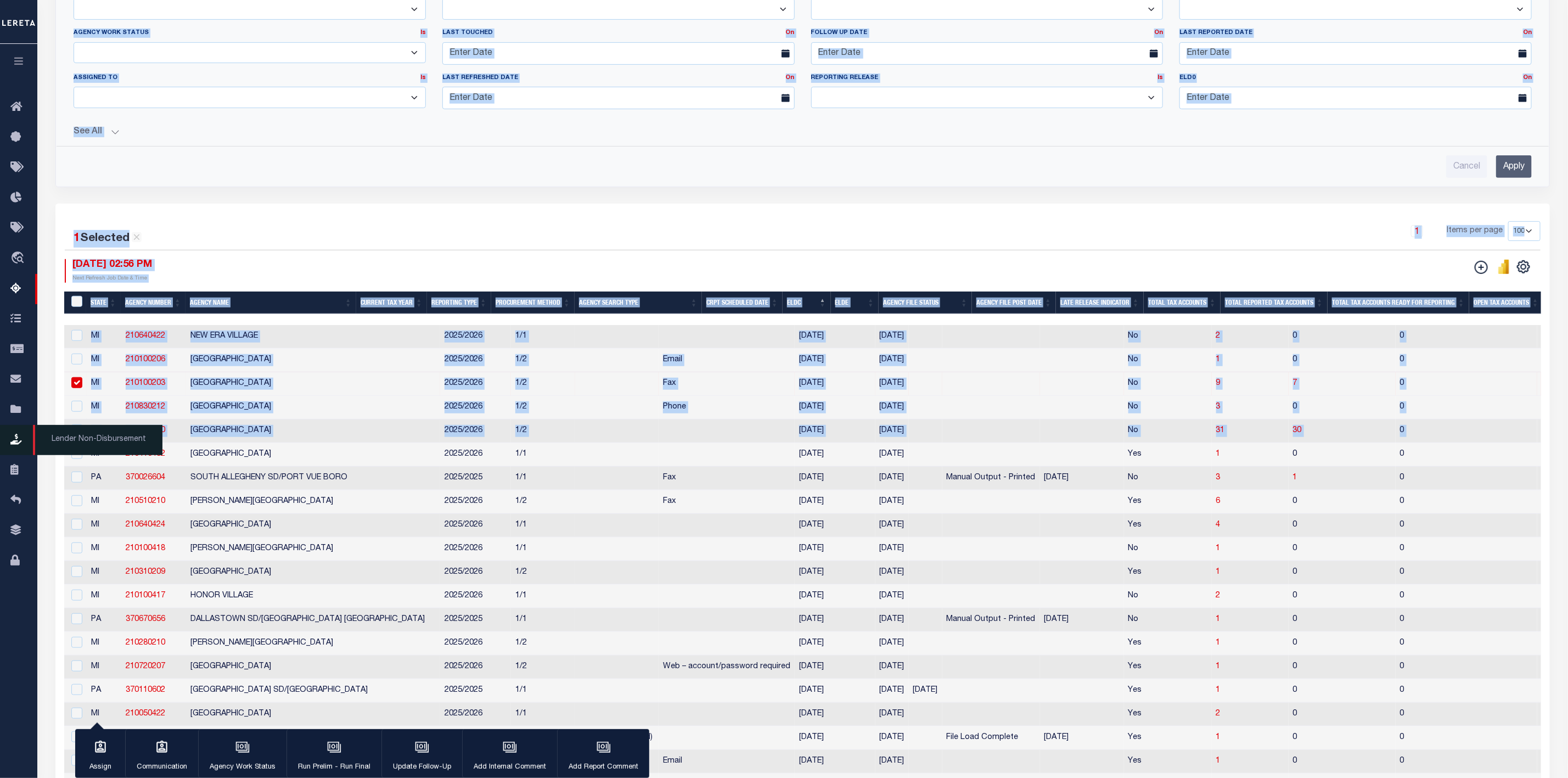
drag, startPoint x: 1337, startPoint y: 439, endPoint x: 75, endPoint y: 450, distance: 1262.0
click at [176, 435] on td "210530210" at bounding box center [154, 431] width 65 height 23
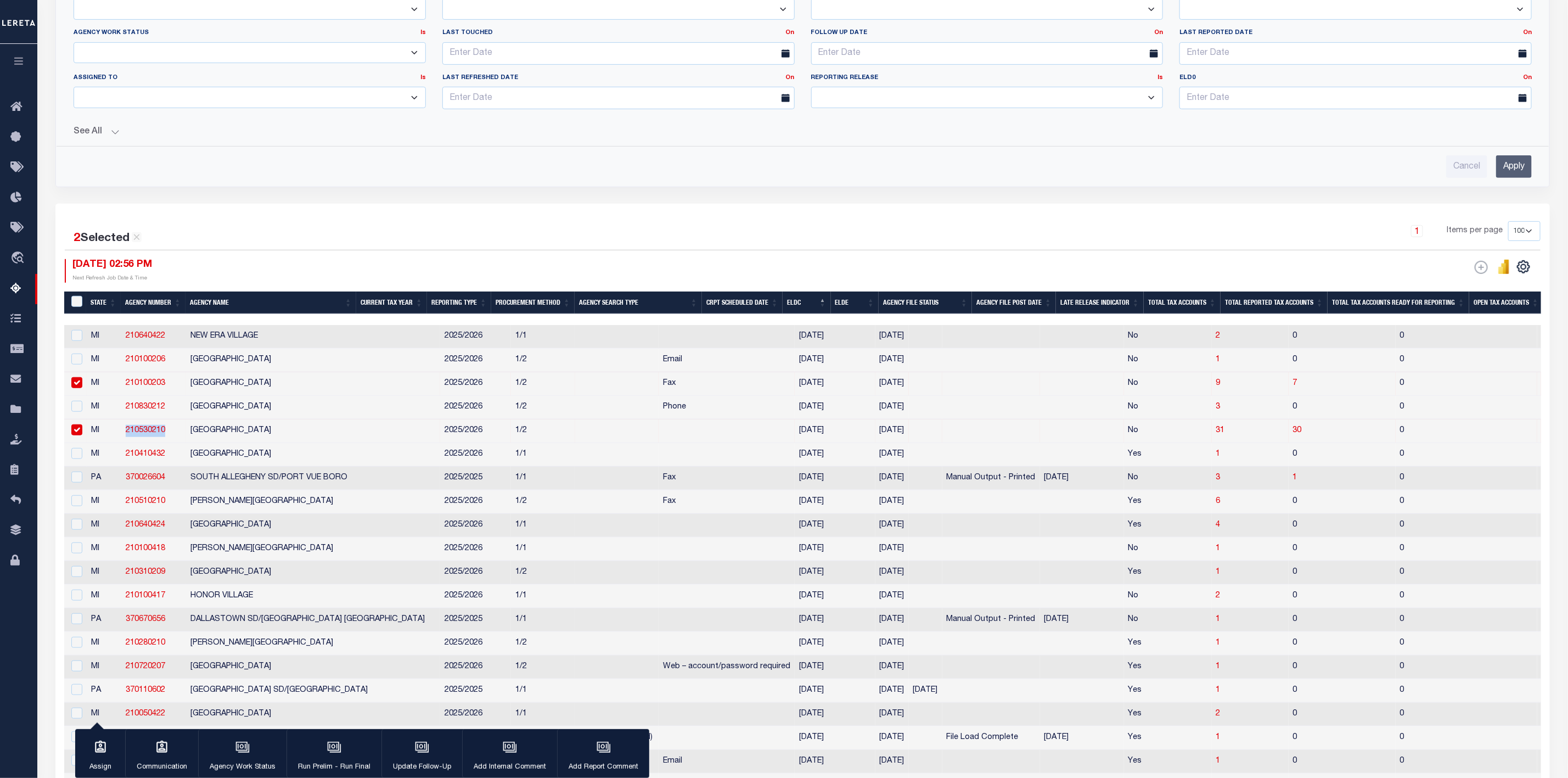
drag, startPoint x: 170, startPoint y: 439, endPoint x: 125, endPoint y: 442, distance: 45.1
click at [125, 442] on td "210530210" at bounding box center [154, 431] width 65 height 23
checkbox input "false"
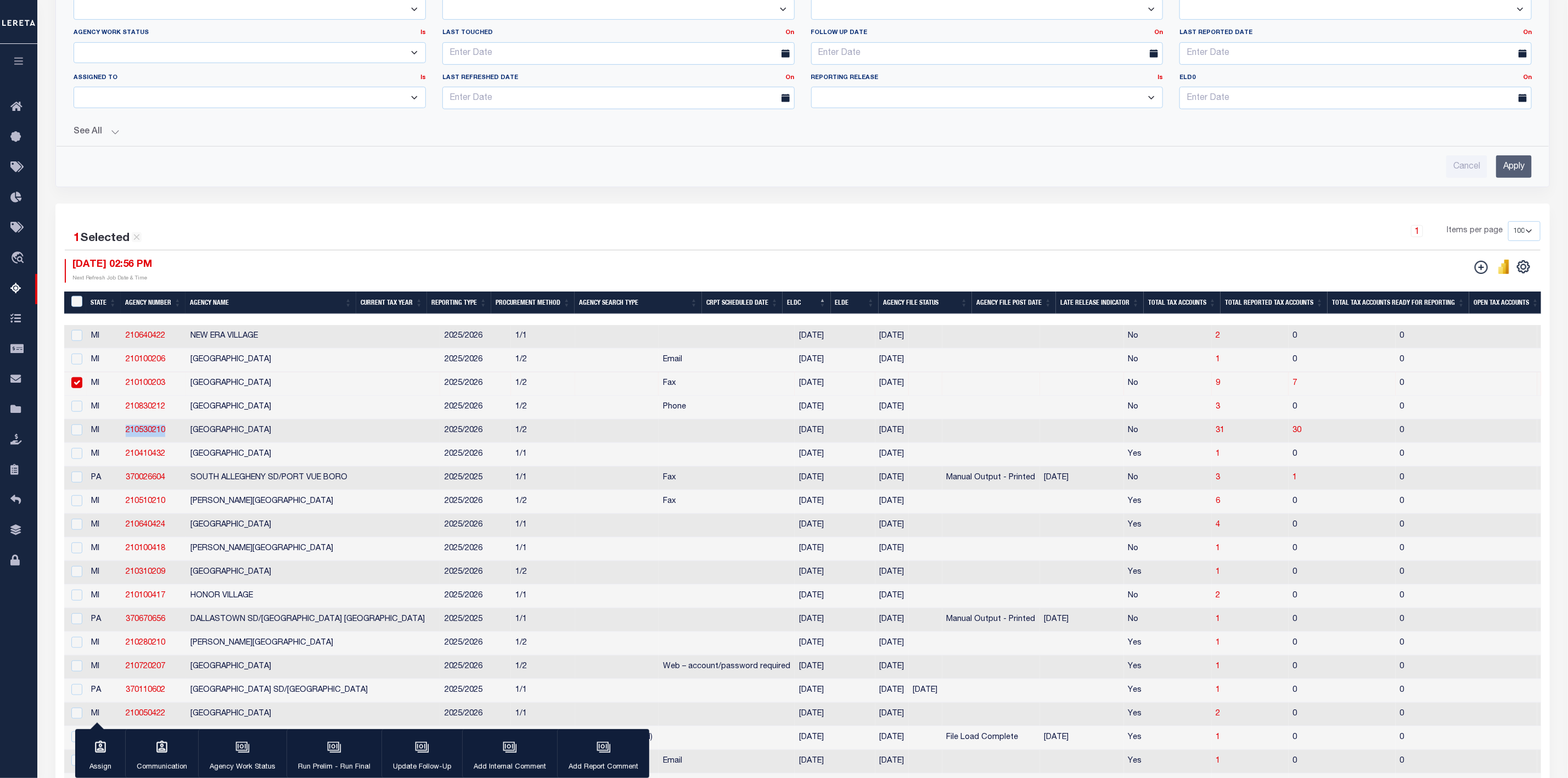
click at [75, 388] on input "checkbox" at bounding box center [77, 383] width 11 height 11
checkbox input "false"
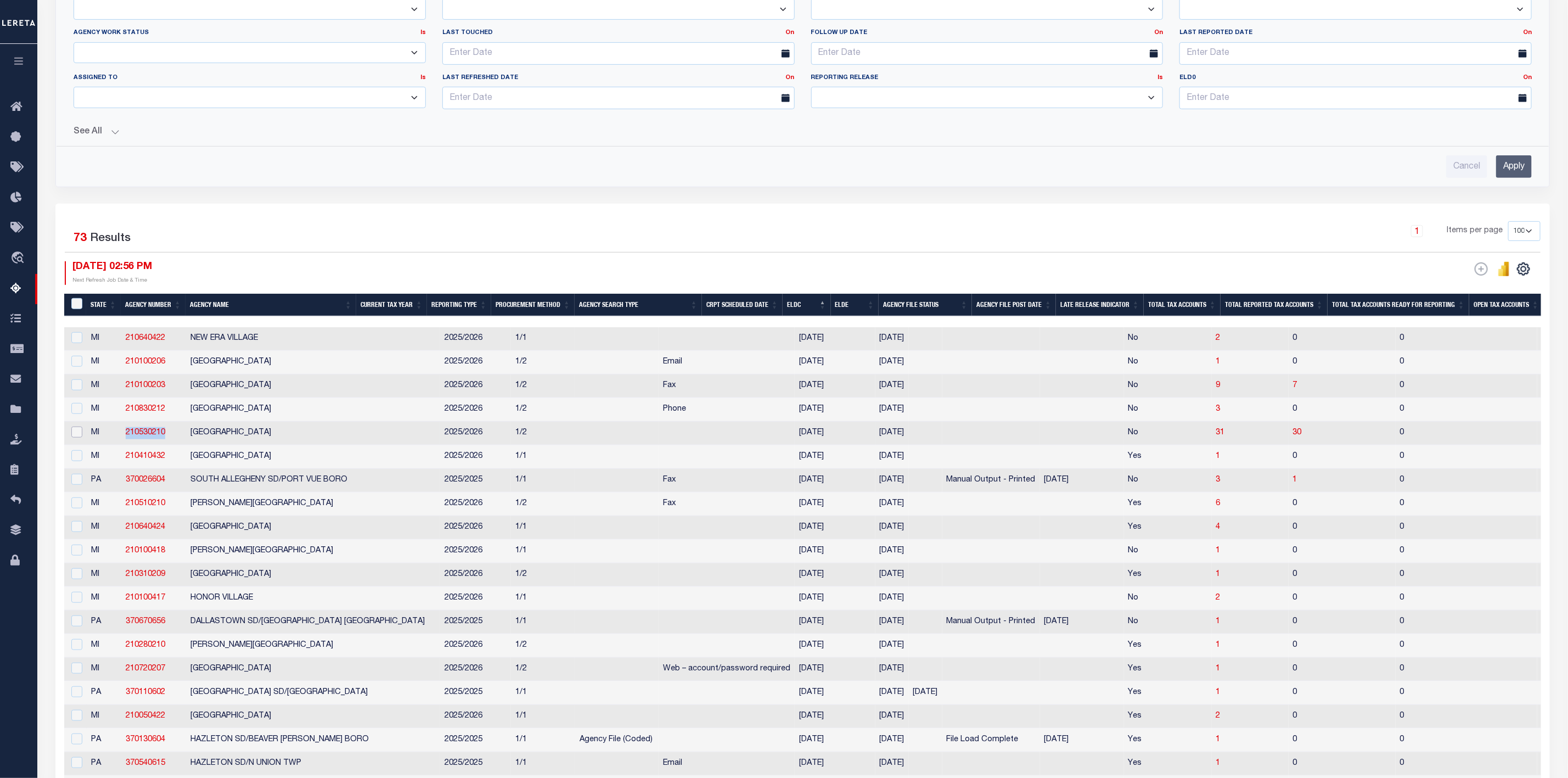
click at [75, 438] on input "checkbox" at bounding box center [77, 432] width 11 height 11
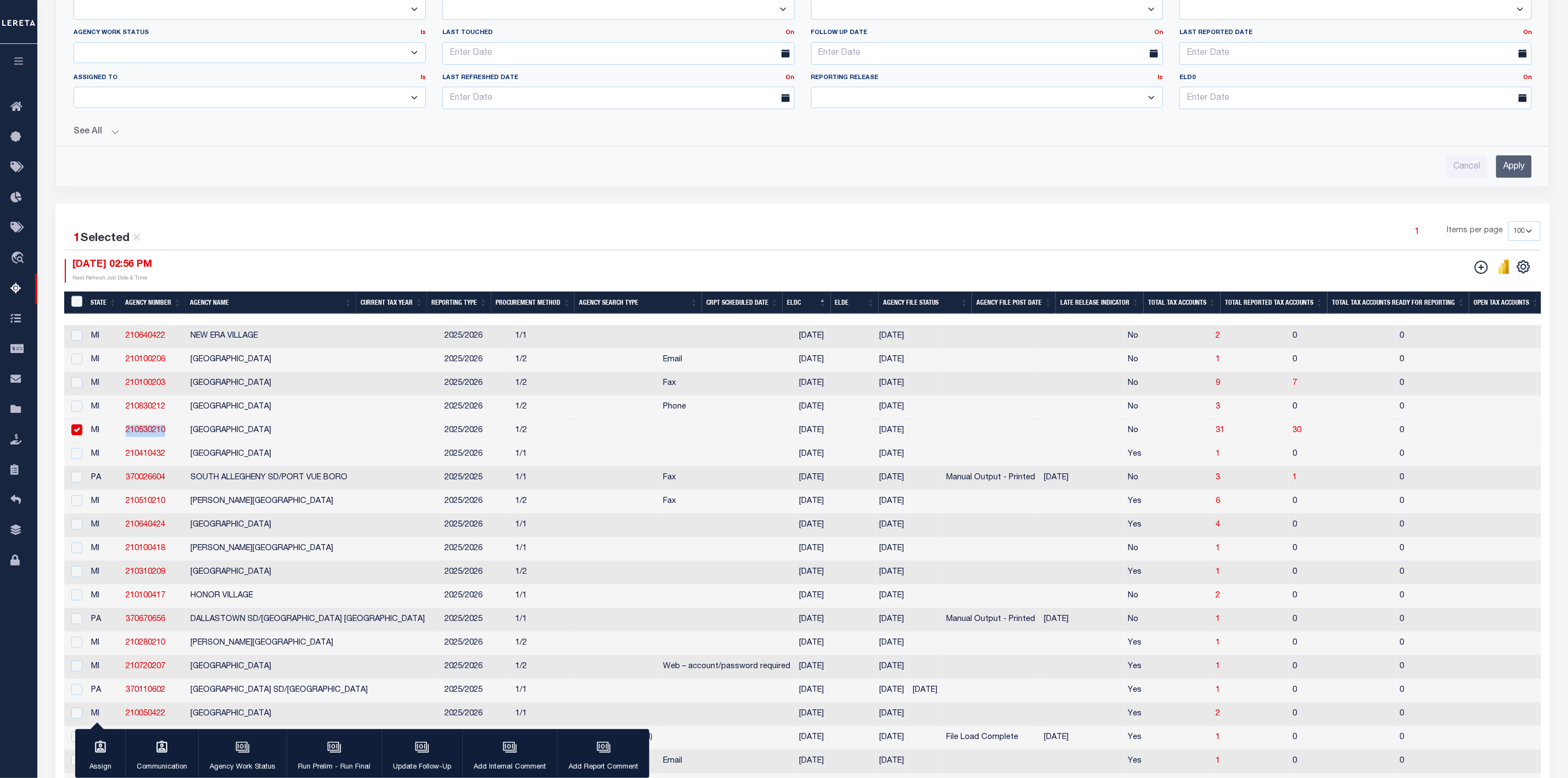
click at [171, 435] on td "210530210" at bounding box center [154, 431] width 65 height 23
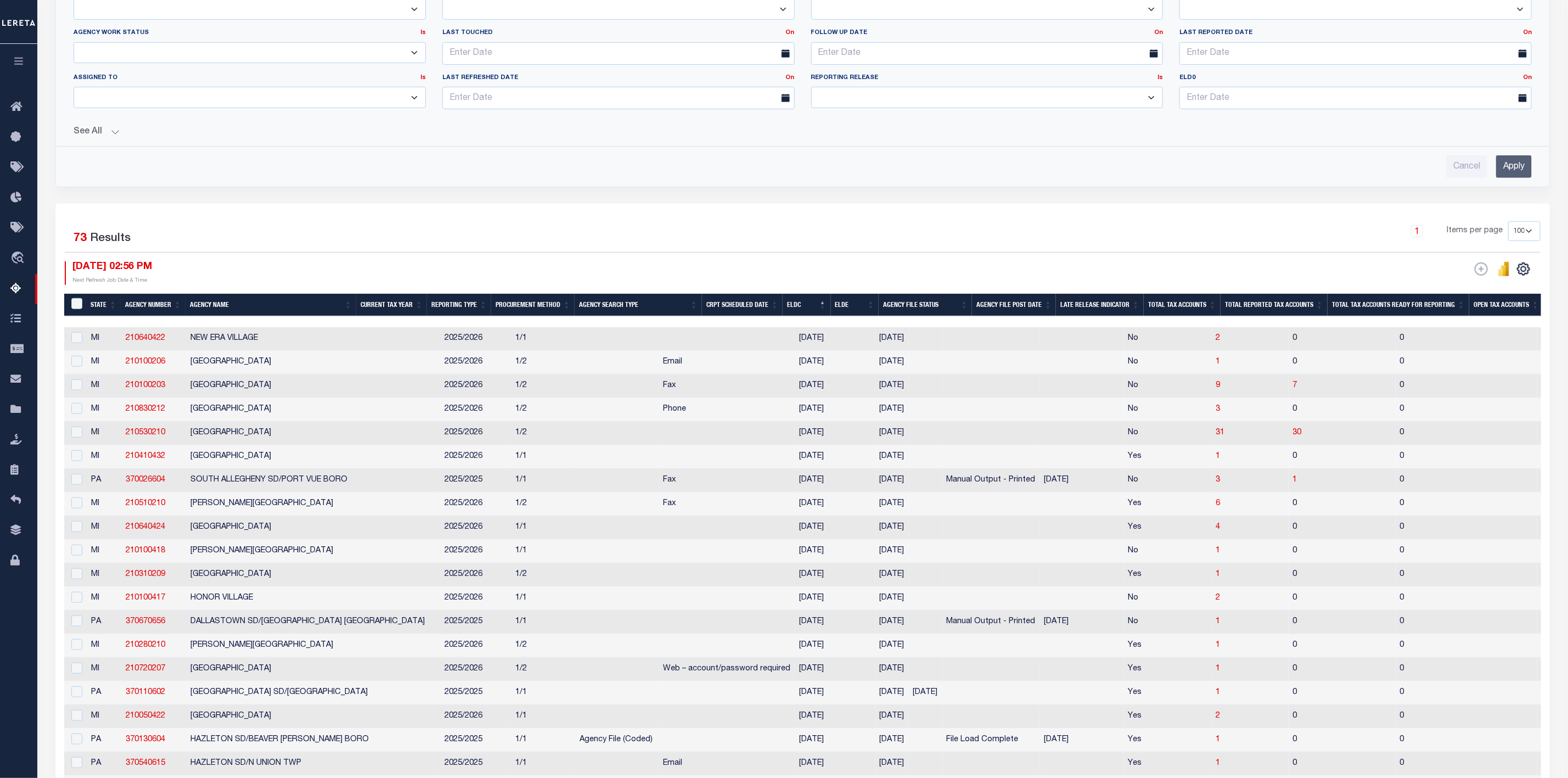
click at [171, 435] on td "210530210" at bounding box center [154, 434] width 65 height 23
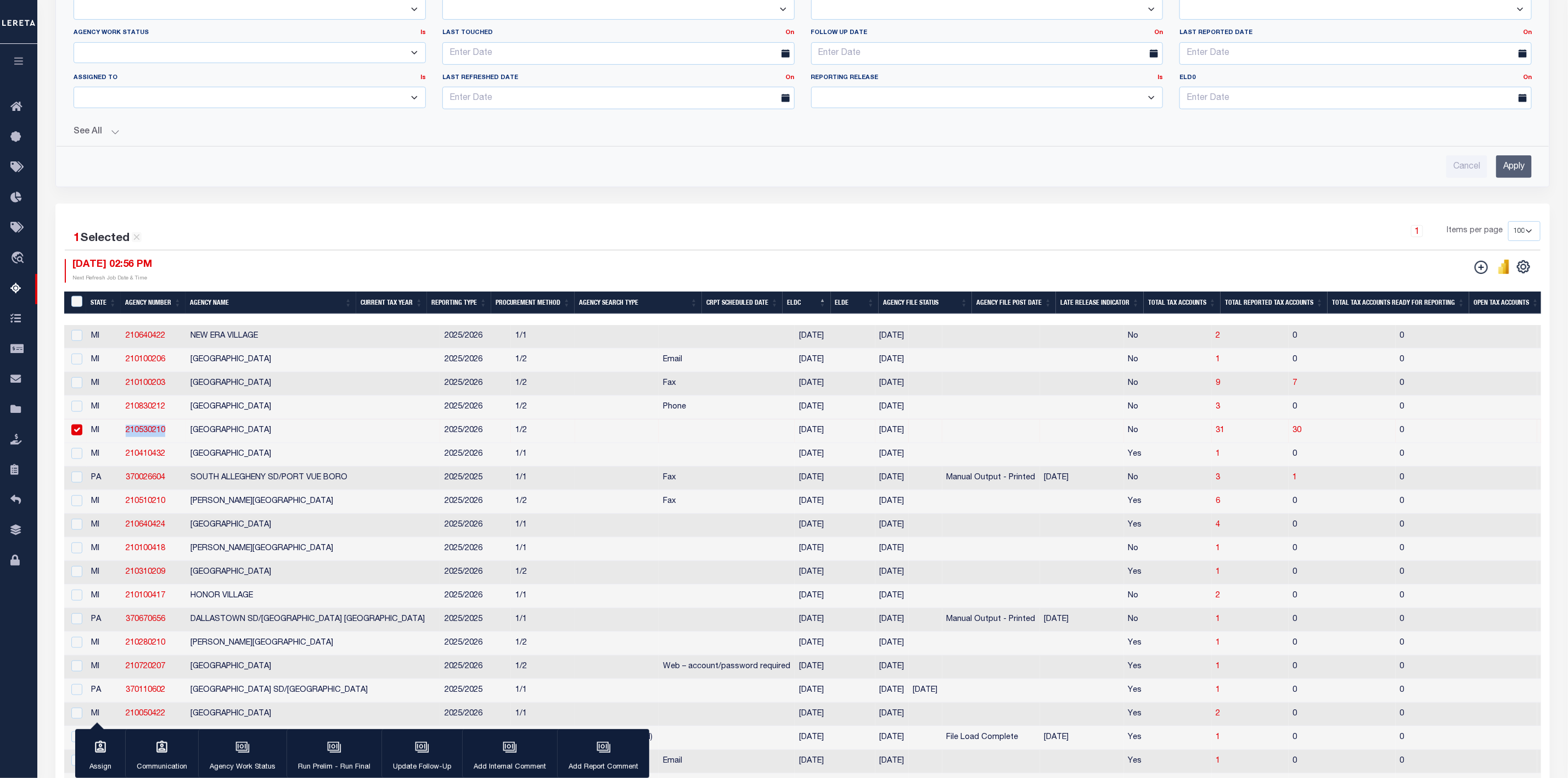
drag, startPoint x: 167, startPoint y: 435, endPoint x: 137, endPoint y: 440, distance: 30.4
click at [137, 440] on td "210530210" at bounding box center [154, 431] width 65 height 23
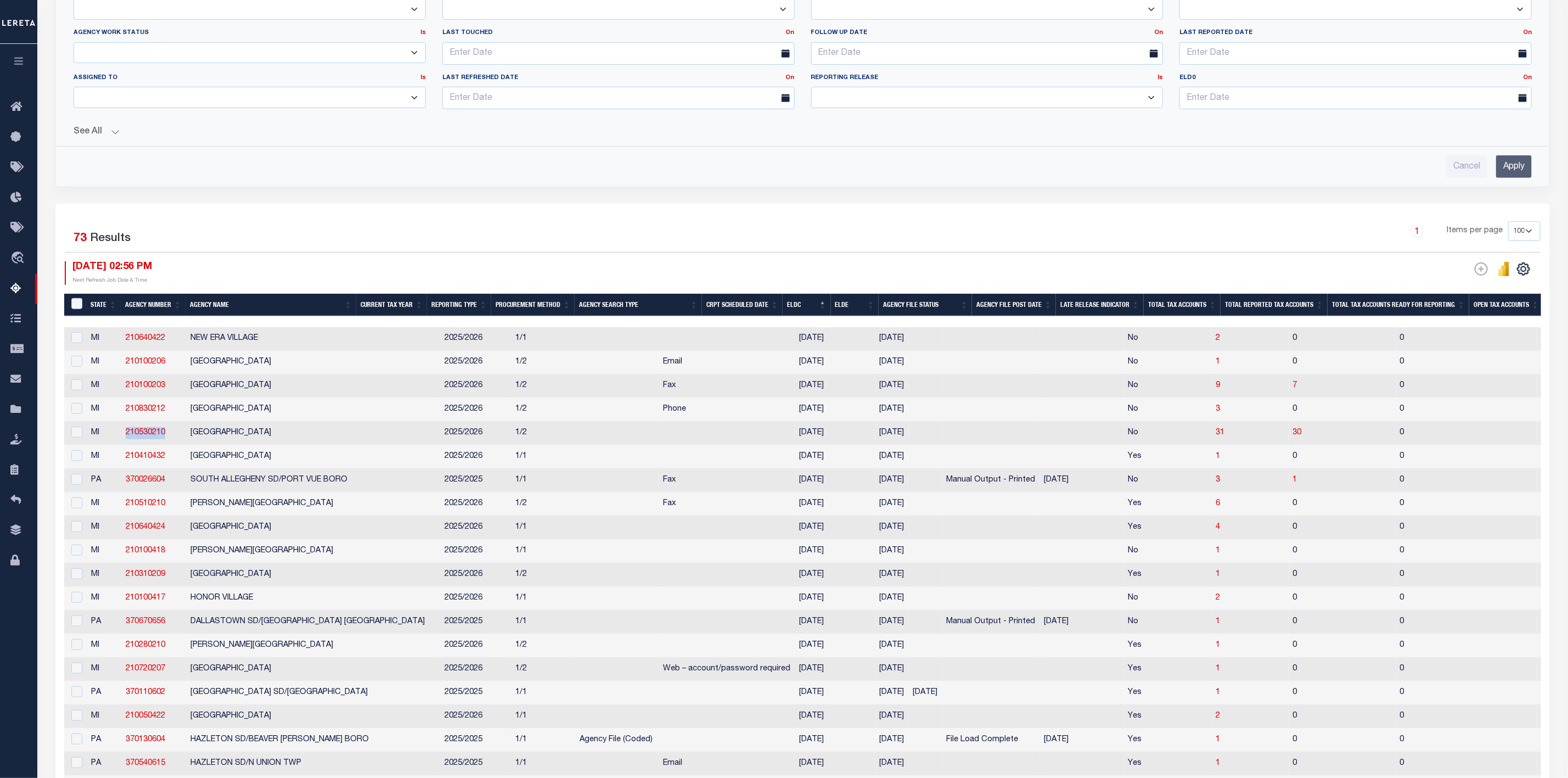
copy link "210530210"
click at [77, 438] on input "checkbox" at bounding box center [77, 432] width 11 height 11
checkbox input "true"
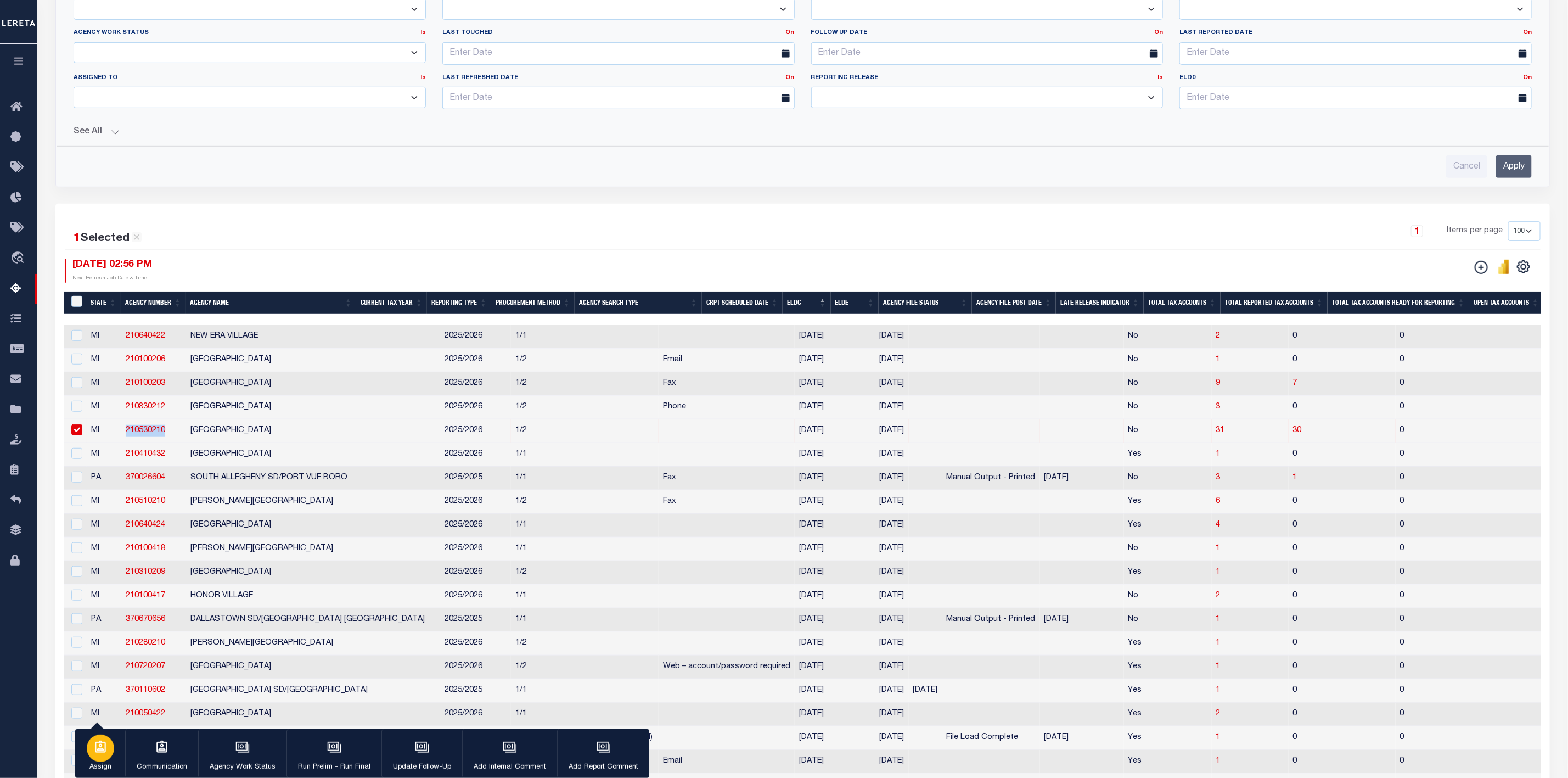
click at [95, 763] on p "Assign" at bounding box center [100, 768] width 28 height 11
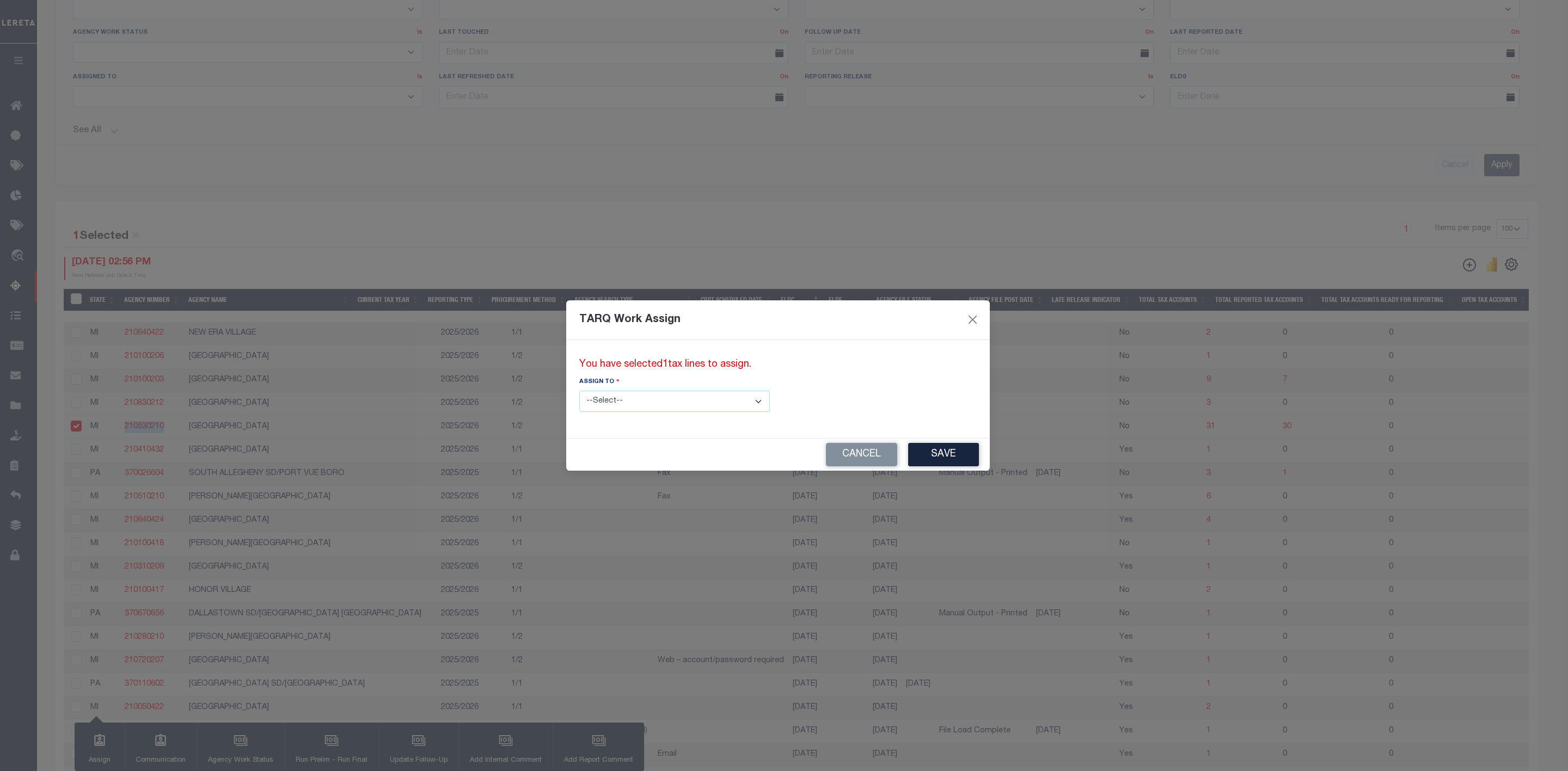
click at [699, 404] on select "--Select-- --Unassigned-- --Unassigned-- [PERSON_NAME] [PERSON_NAME] [PERSON_NA…" at bounding box center [674, 401] width 191 height 21
select select "[PERSON_NAME]"
click at [579, 391] on select "--Select-- --Unassigned-- --Unassigned-- [PERSON_NAME] [PERSON_NAME] [PERSON_NA…" at bounding box center [674, 401] width 191 height 21
click at [848, 440] on div "Cancel Save" at bounding box center [778, 455] width 424 height 32
click at [908, 461] on button "Save" at bounding box center [943, 455] width 71 height 23
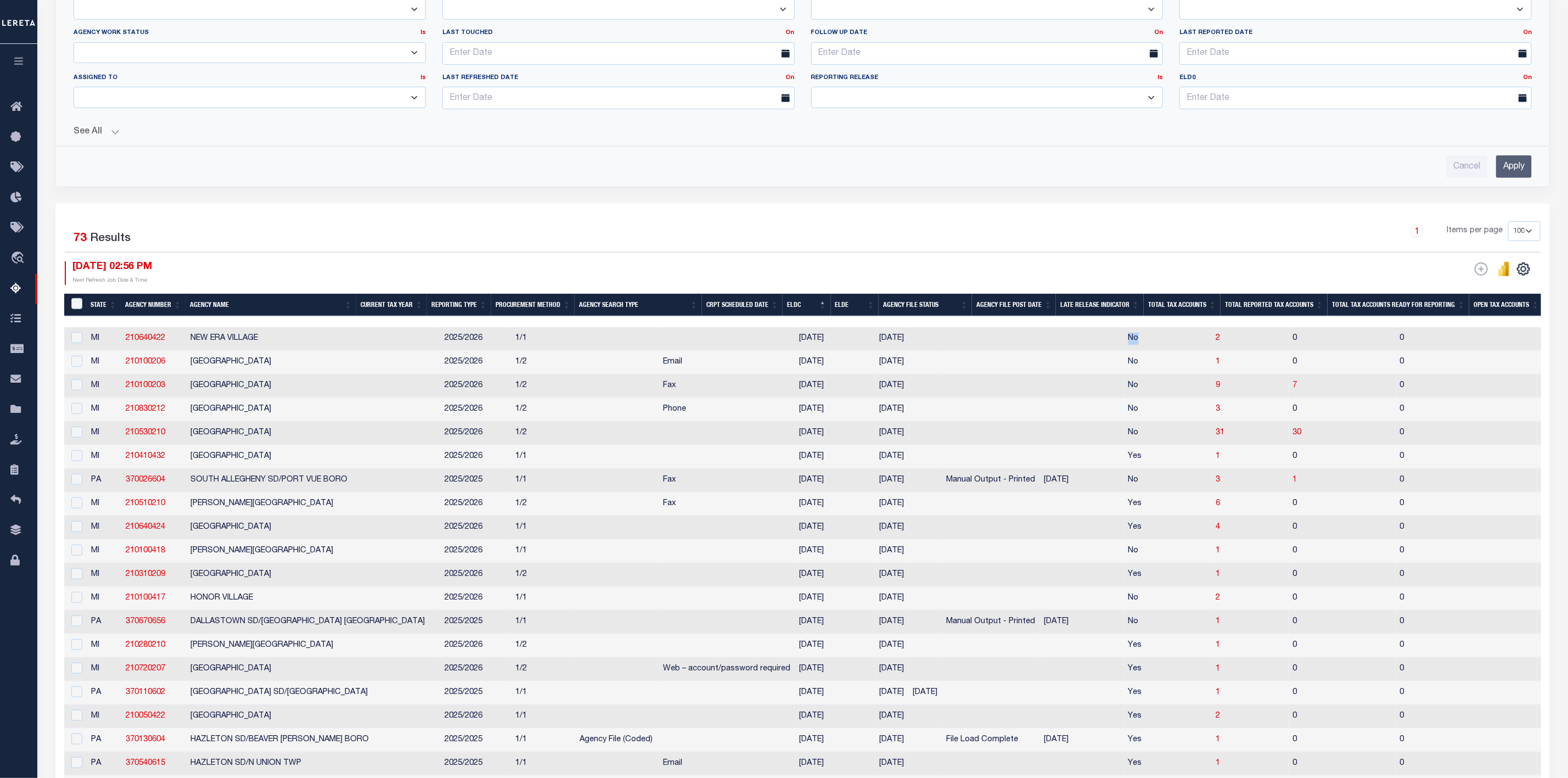
drag, startPoint x: 917, startPoint y: 333, endPoint x: 1156, endPoint y: 356, distance: 240.1
click at [1156, 351] on tr "MI 210640422 NEW ERA VILLAGE 2025/2026 1/1 [DATE] [DATE] No 2 0 0 2 0 No No Non…" at bounding box center [1316, 339] width 2505 height 23
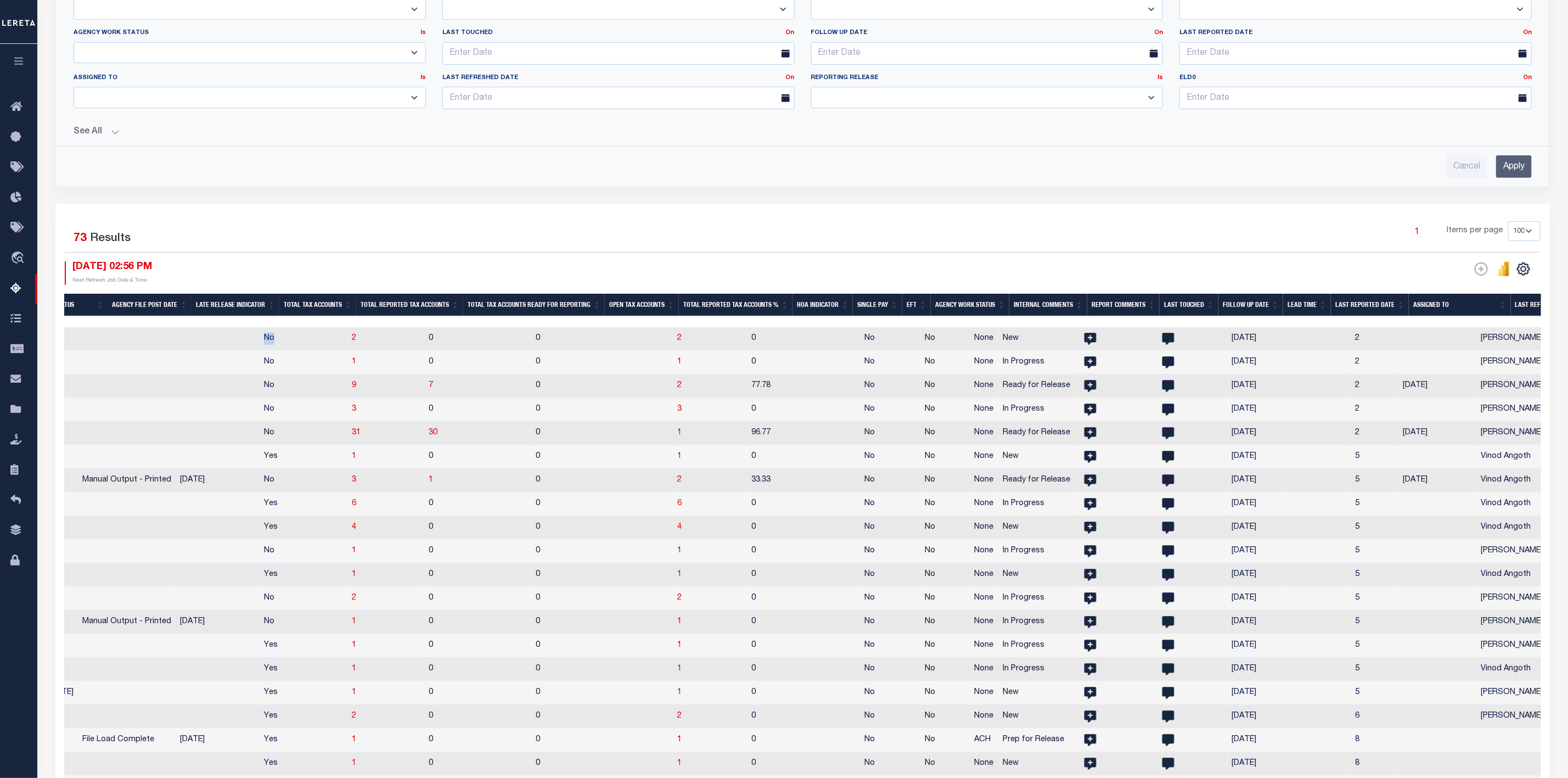
scroll to position [0, 859]
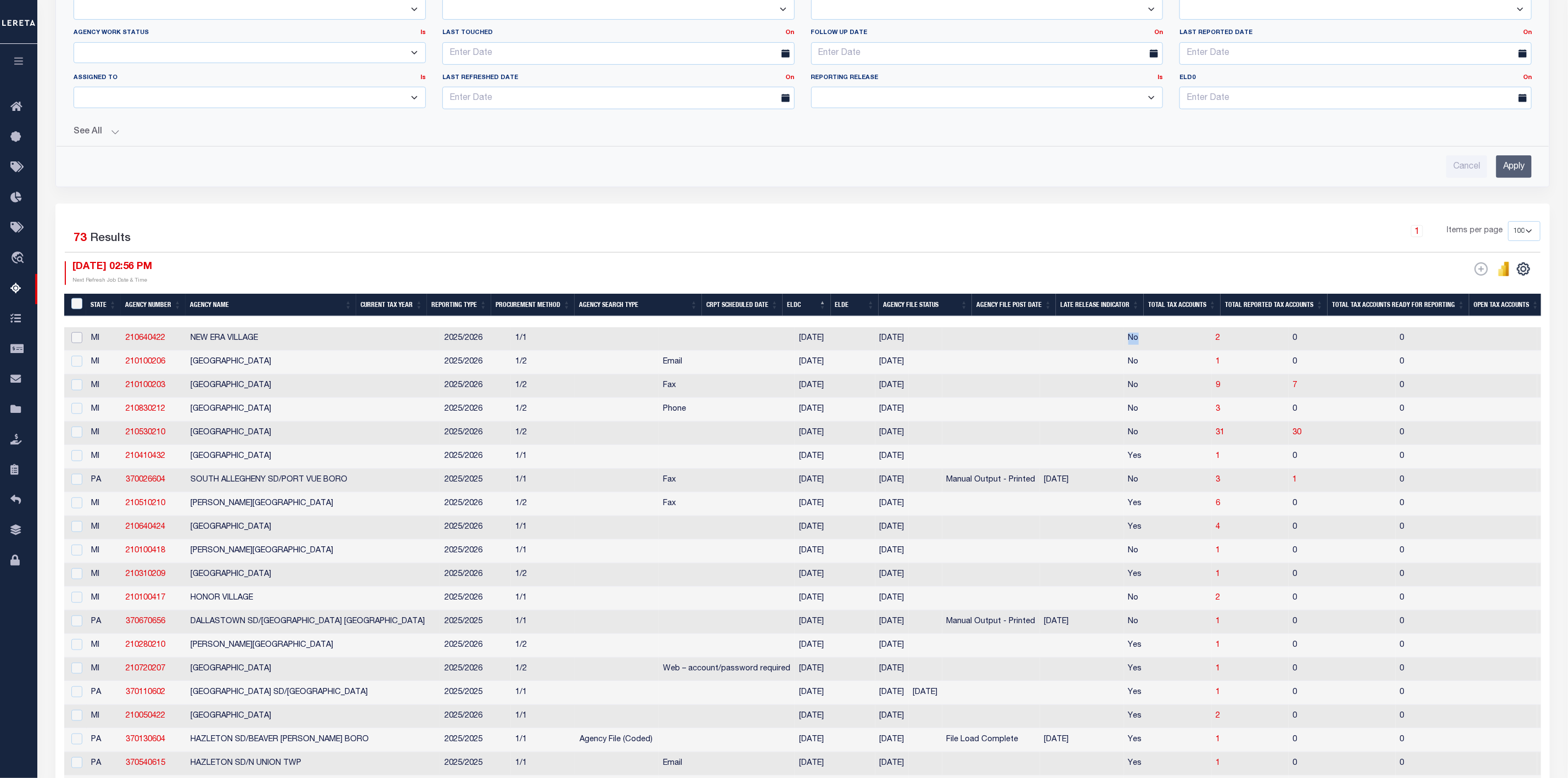
click at [75, 343] on input "checkbox" at bounding box center [77, 338] width 11 height 11
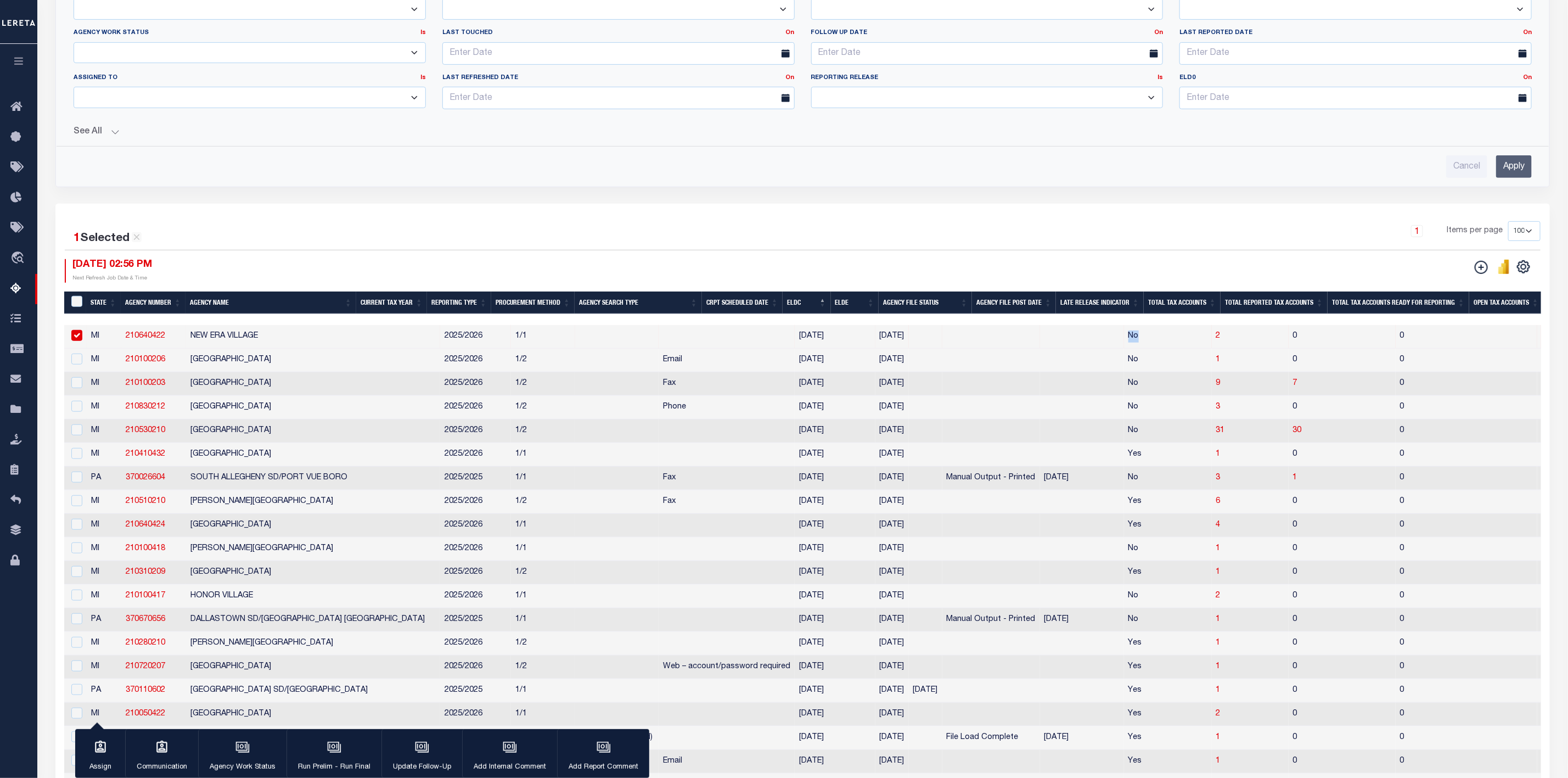
click at [78, 341] on input "checkbox" at bounding box center [77, 336] width 11 height 11
checkbox input "false"
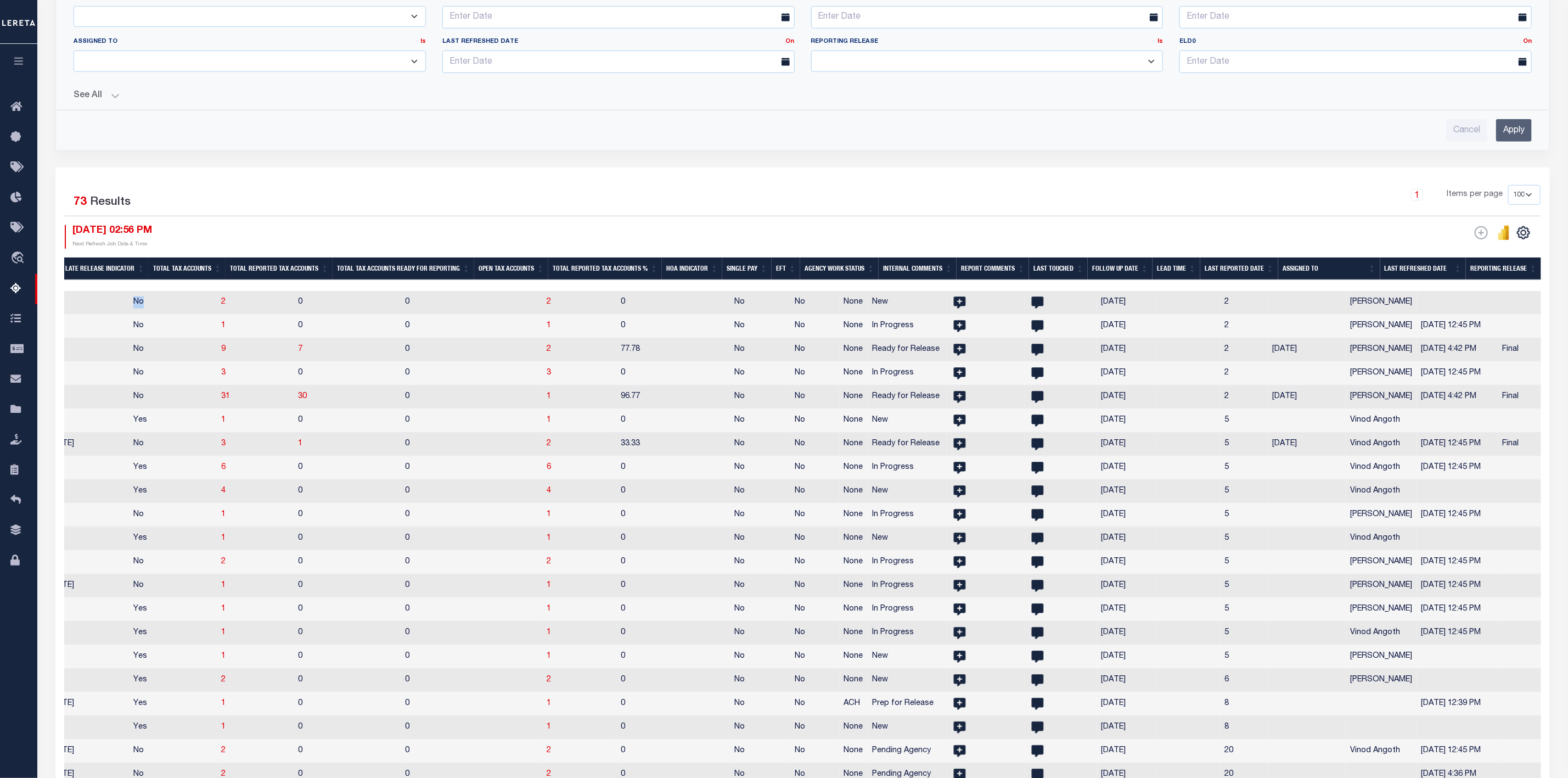
click at [1292, 271] on th "Assigned To" at bounding box center [1329, 268] width 101 height 23
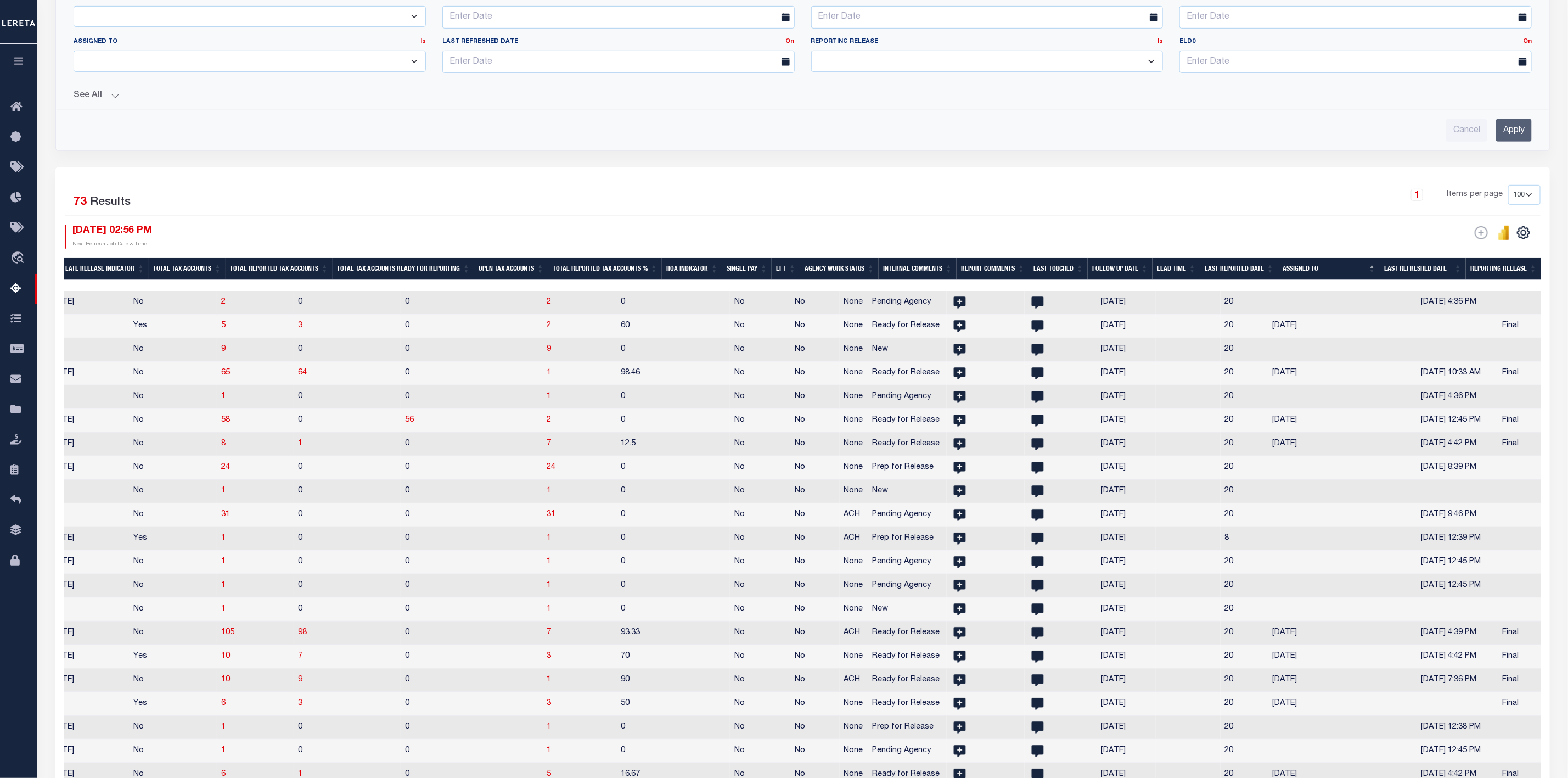
click at [1311, 278] on th "Assigned To" at bounding box center [1329, 268] width 101 height 23
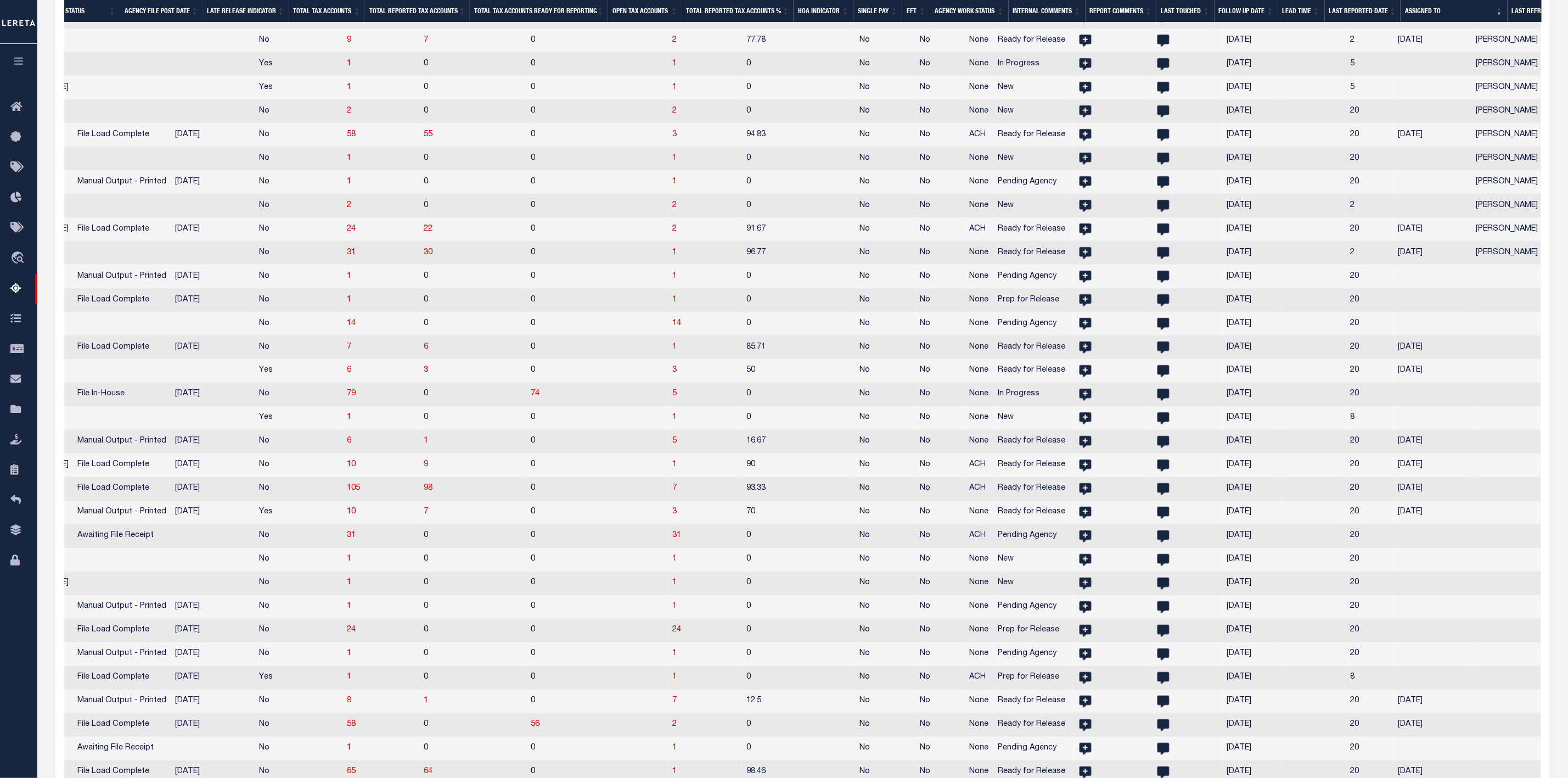
scroll to position [0, 865]
